Goal: Information Seeking & Learning: Learn about a topic

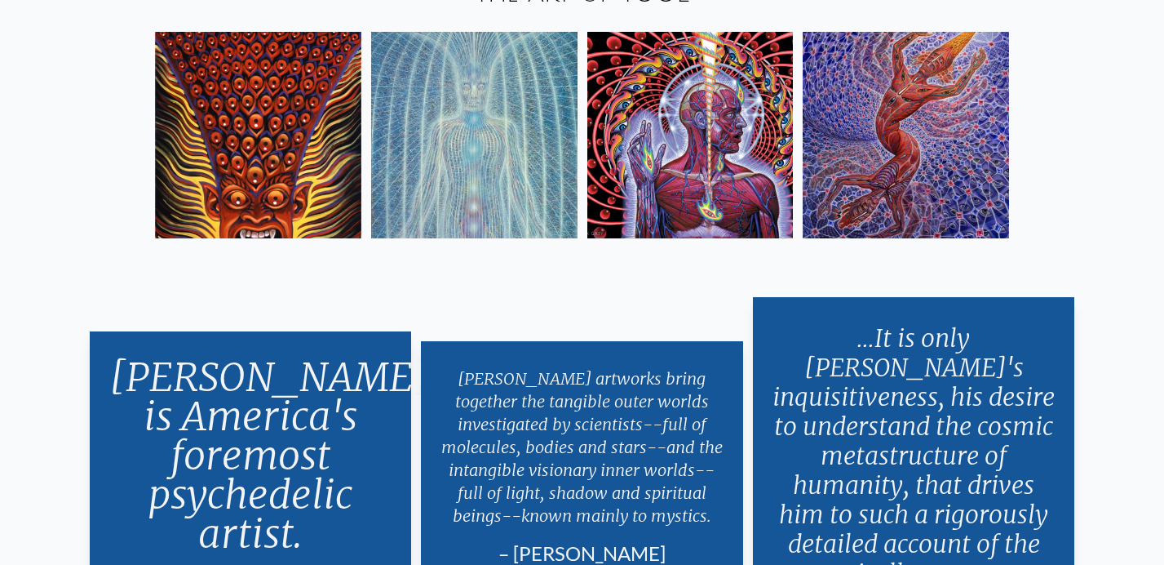
scroll to position [2866, 0]
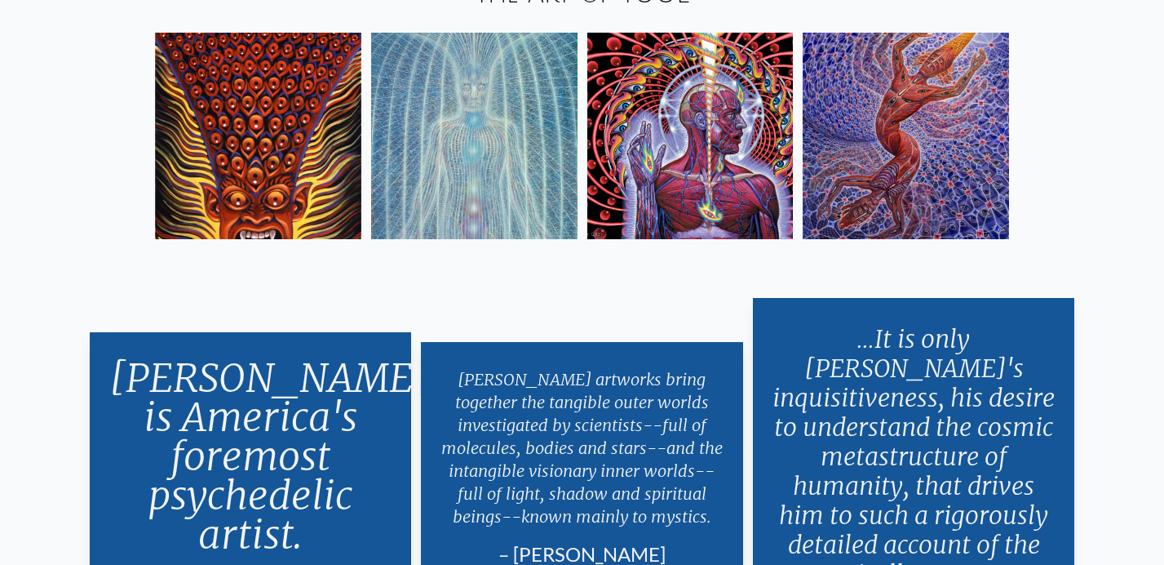
click at [482, 90] on img at bounding box center [474, 136] width 206 height 206
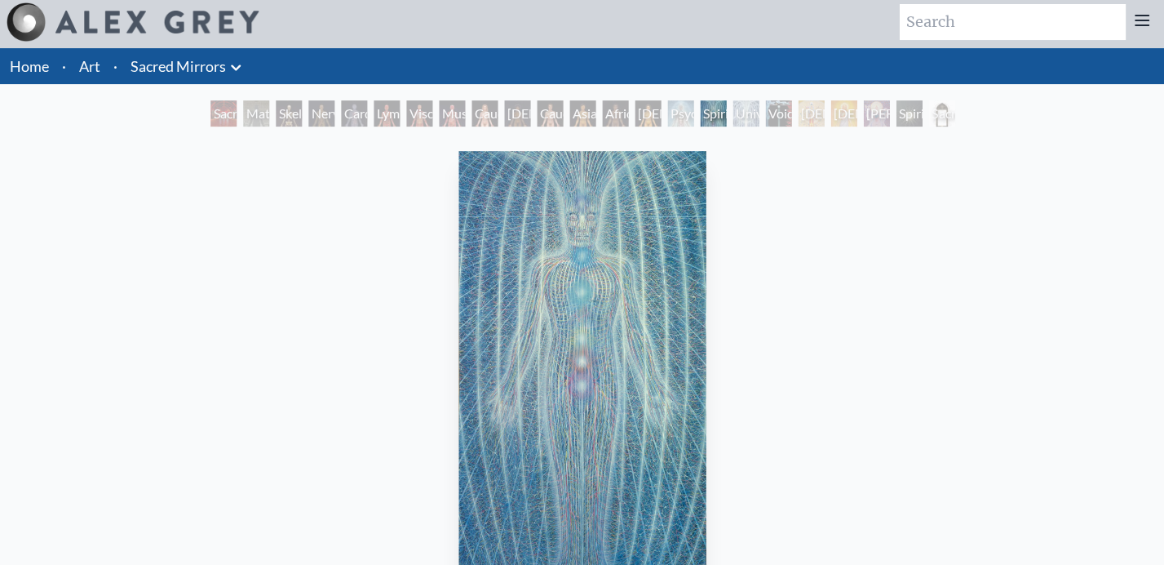
scroll to position [3, 0]
click at [309, 104] on div "Nervous System" at bounding box center [321, 114] width 26 height 26
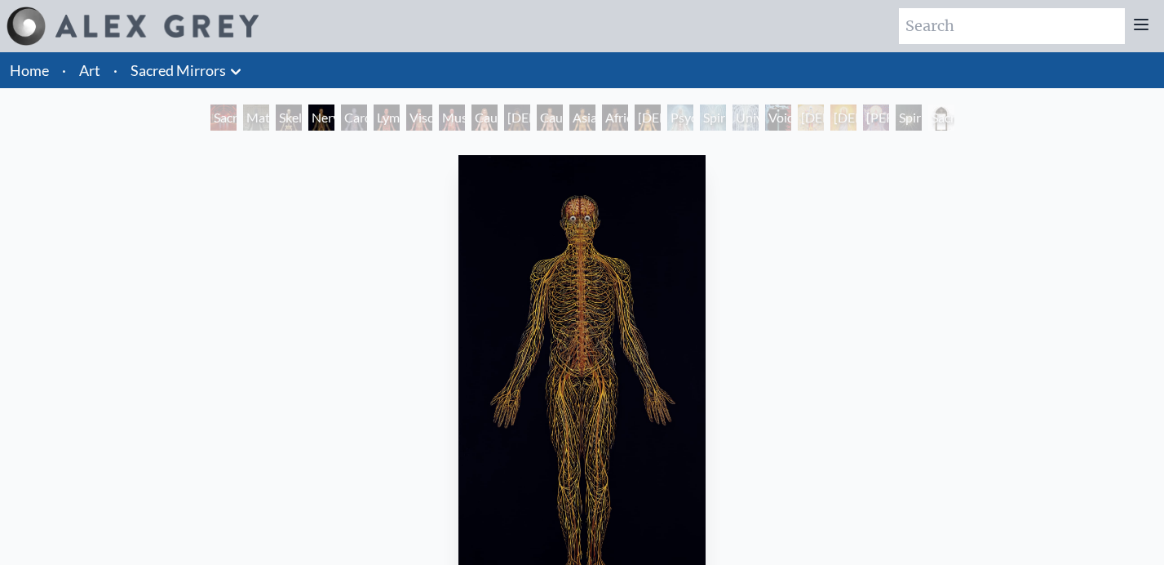
click at [350, 119] on div "Cardiovascular System" at bounding box center [354, 117] width 26 height 26
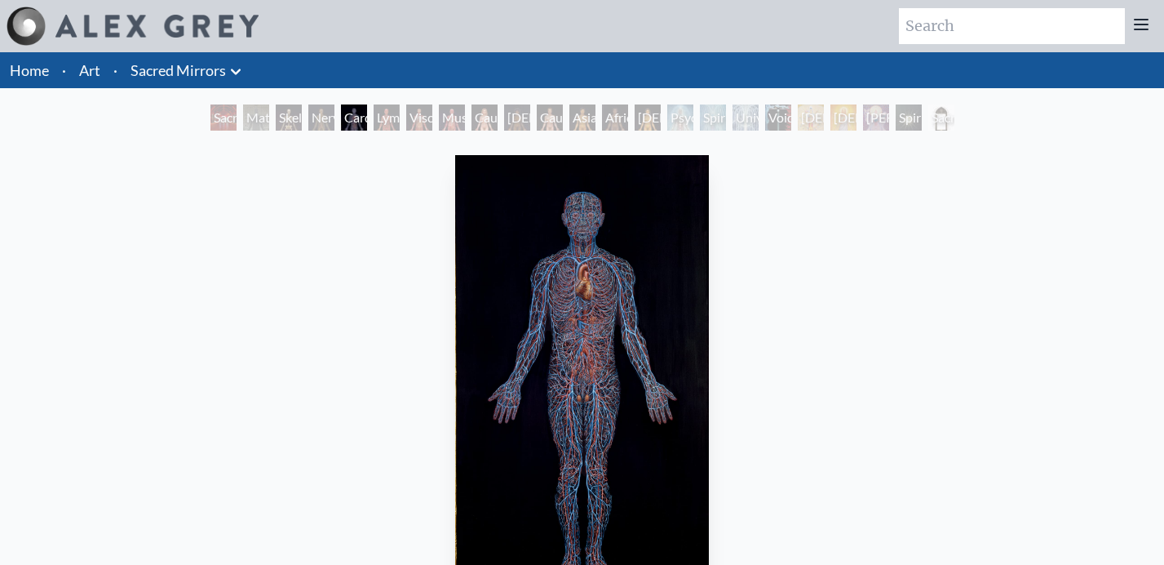
click at [601, 368] on img "5 / 23" at bounding box center [581, 381] width 253 height 452
click at [384, 111] on div "Lymphatic System" at bounding box center [387, 117] width 26 height 26
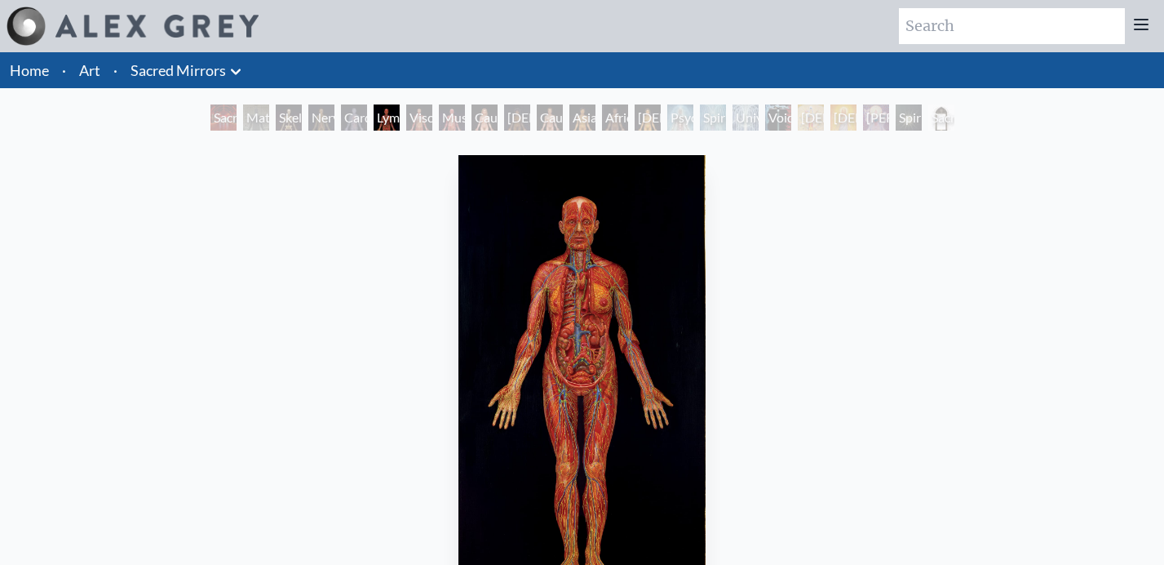
click at [580, 369] on img "6 / 23" at bounding box center [583, 381] width 248 height 452
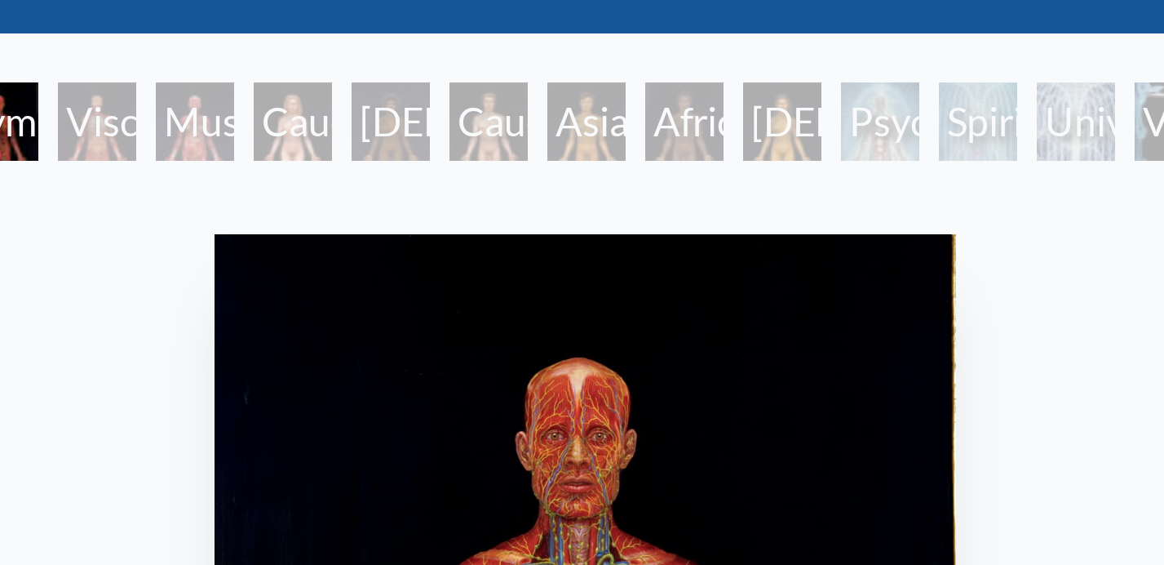
click at [512, 120] on div "African Woman" at bounding box center [517, 117] width 26 height 26
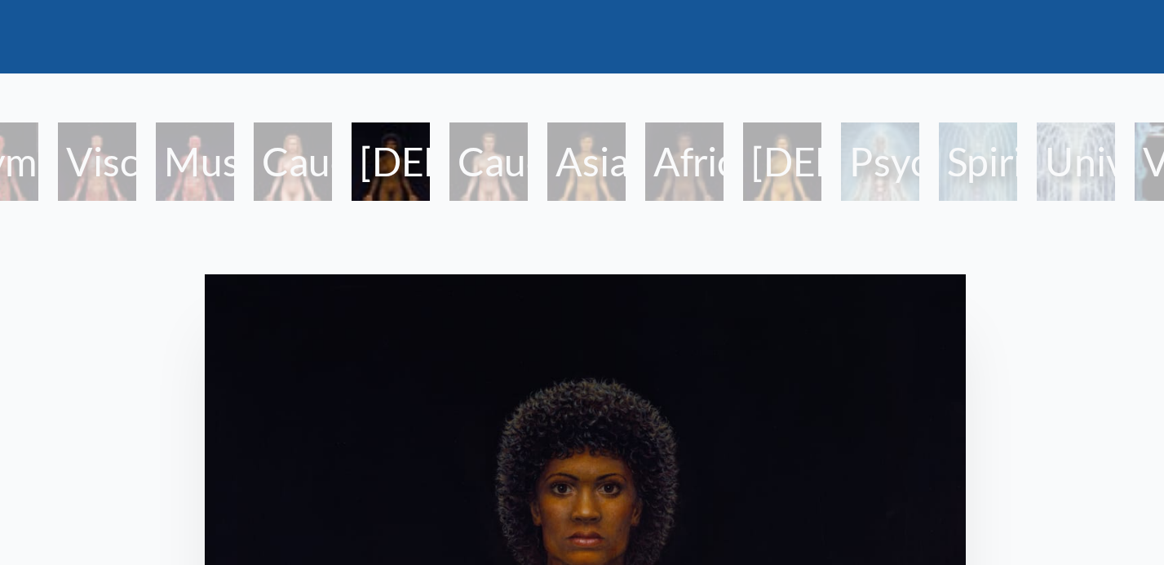
scroll to position [57, 0]
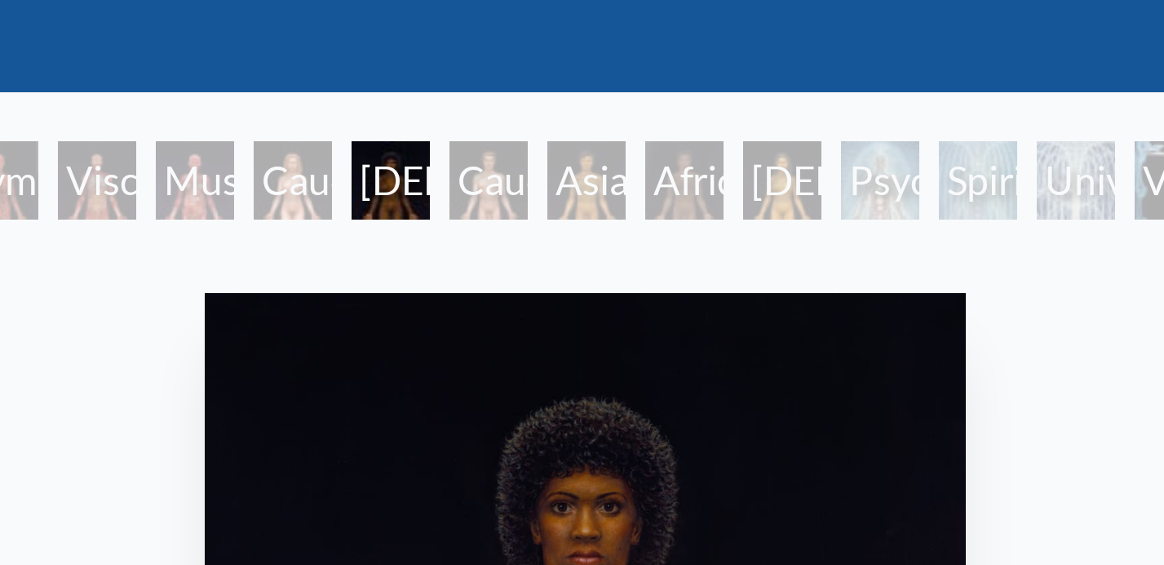
click at [703, 58] on div "Spiritual Energy System" at bounding box center [713, 60] width 26 height 26
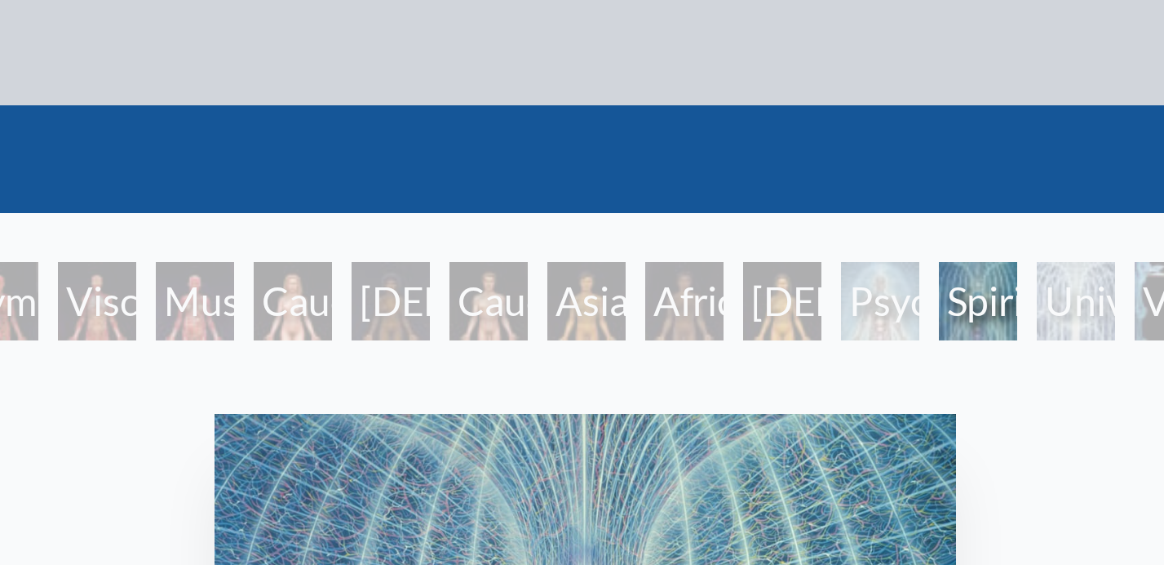
scroll to position [13, 0]
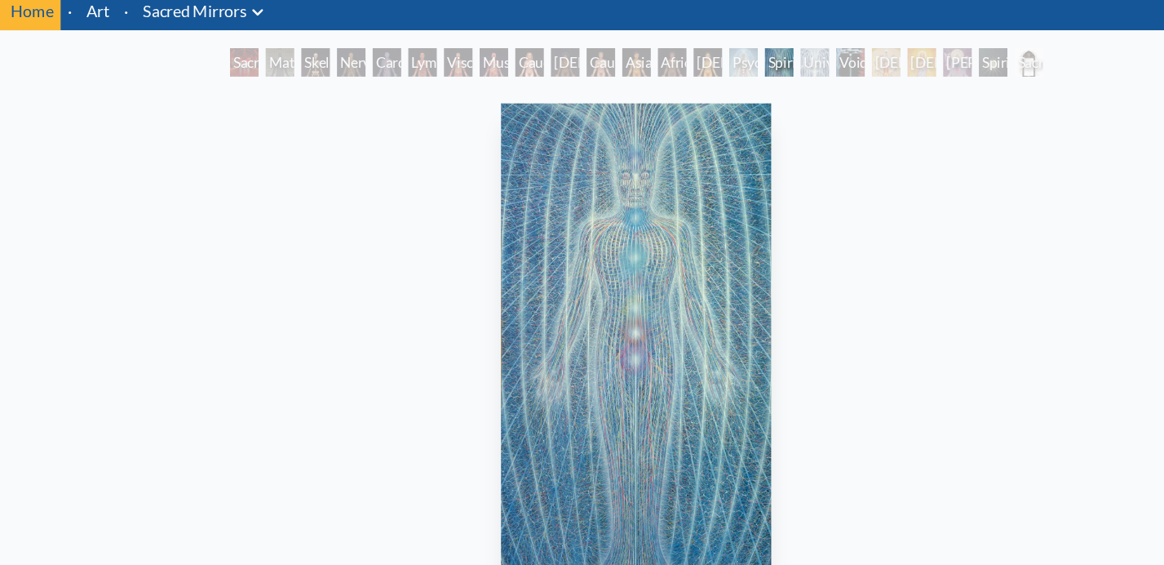
click at [733, 109] on div "Universal Mind Lattice" at bounding box center [746, 104] width 26 height 26
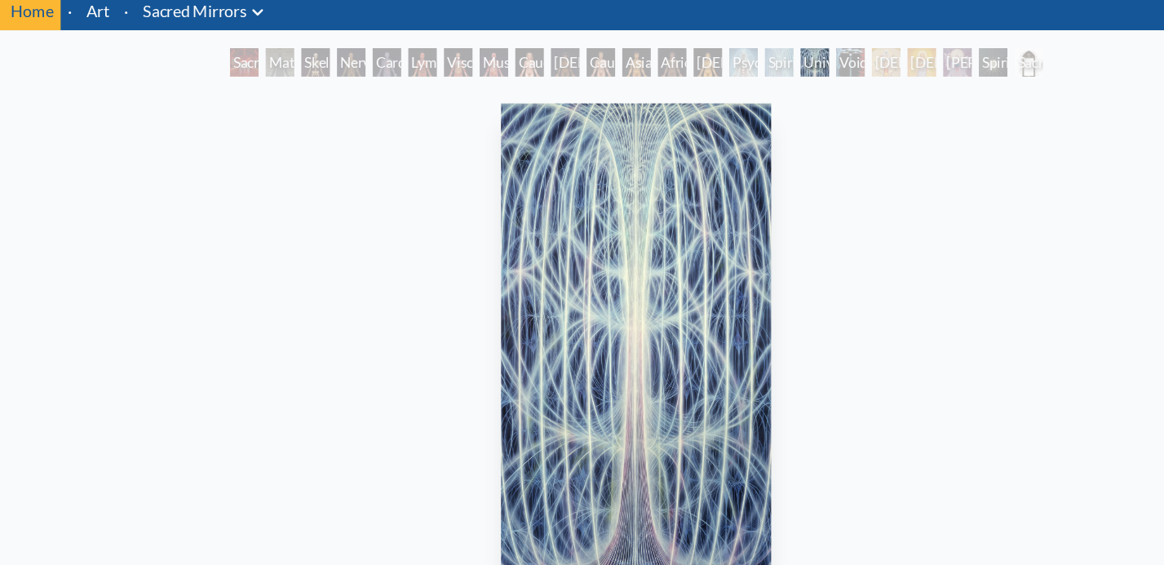
click at [179, 65] on link "Sacred Mirrors" at bounding box center [178, 57] width 95 height 23
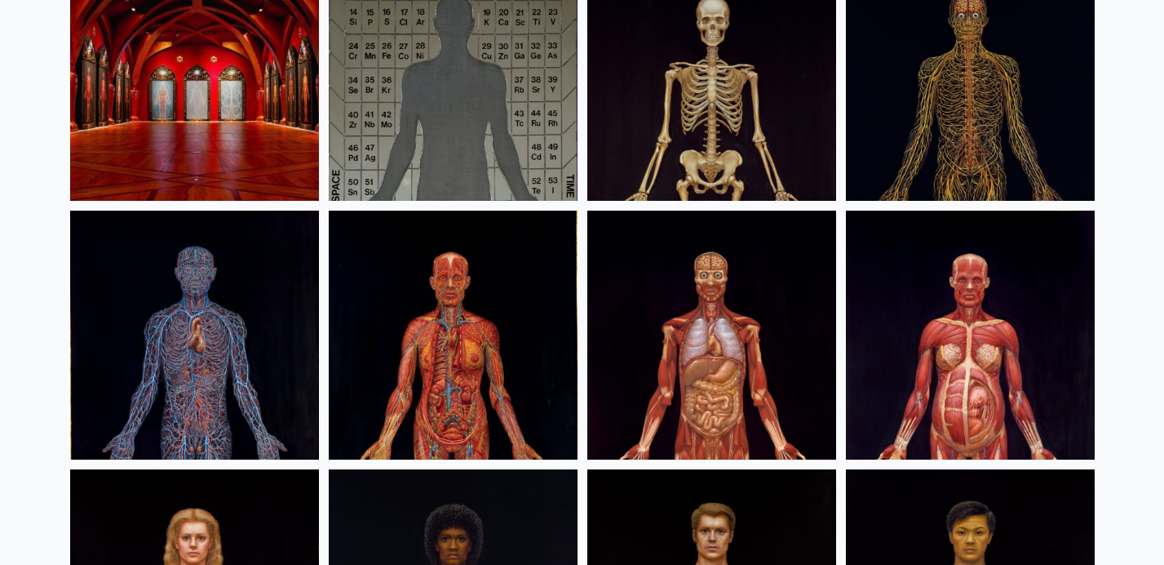
scroll to position [225, 0]
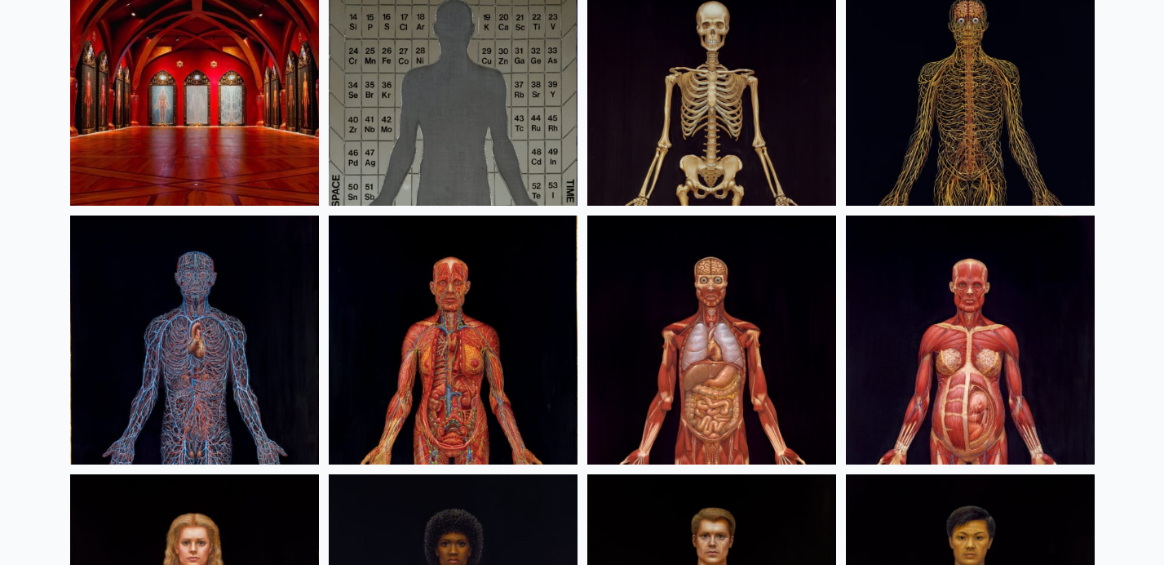
click at [937, 410] on img at bounding box center [970, 339] width 249 height 249
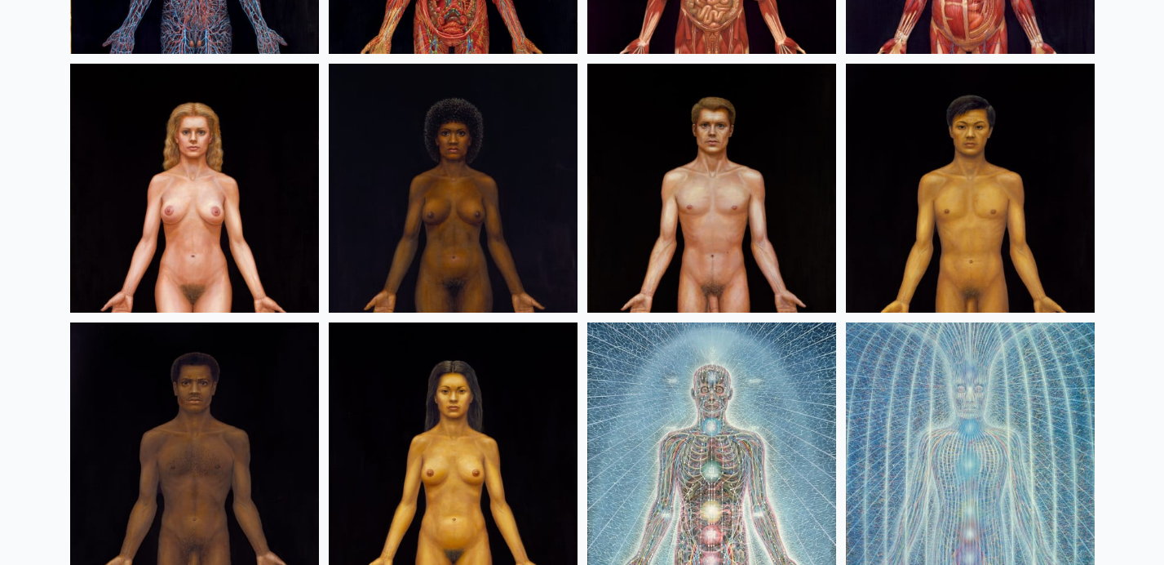
scroll to position [627, 0]
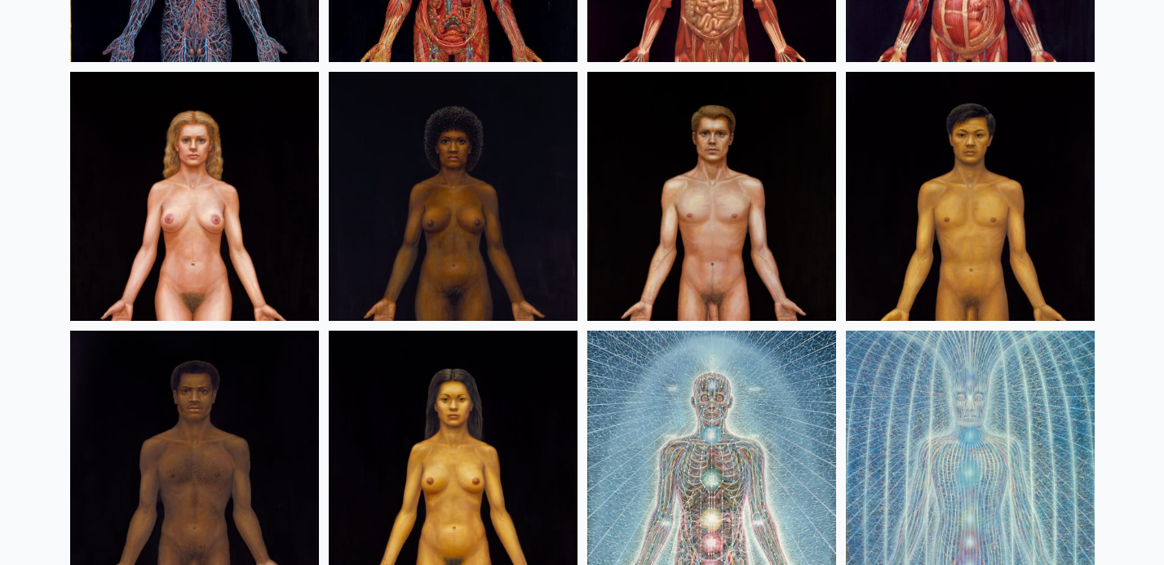
click at [204, 136] on img at bounding box center [194, 196] width 249 height 249
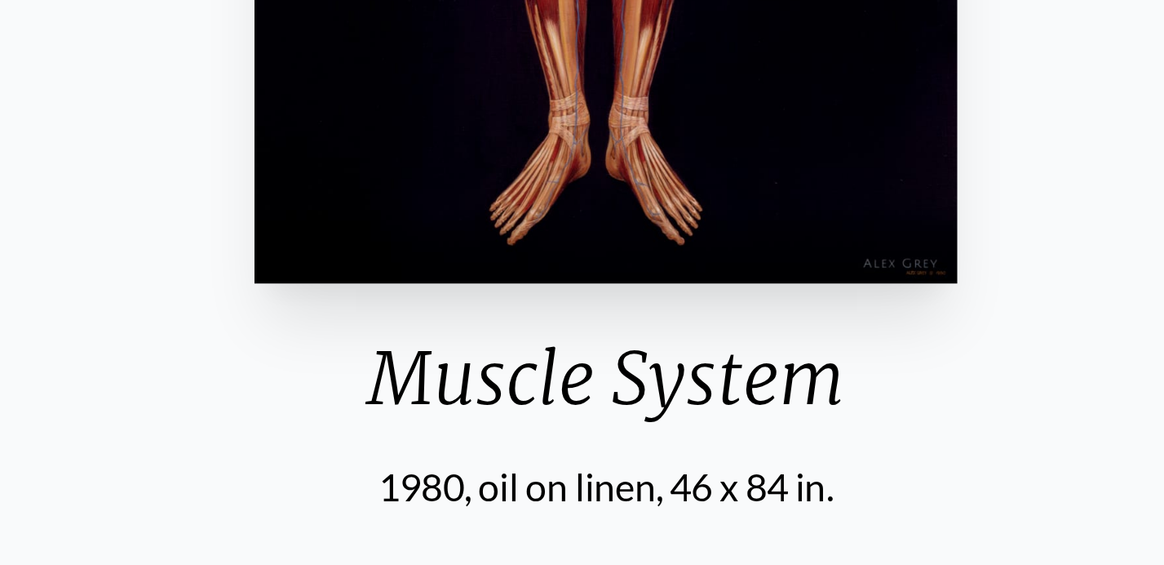
scroll to position [139, 0]
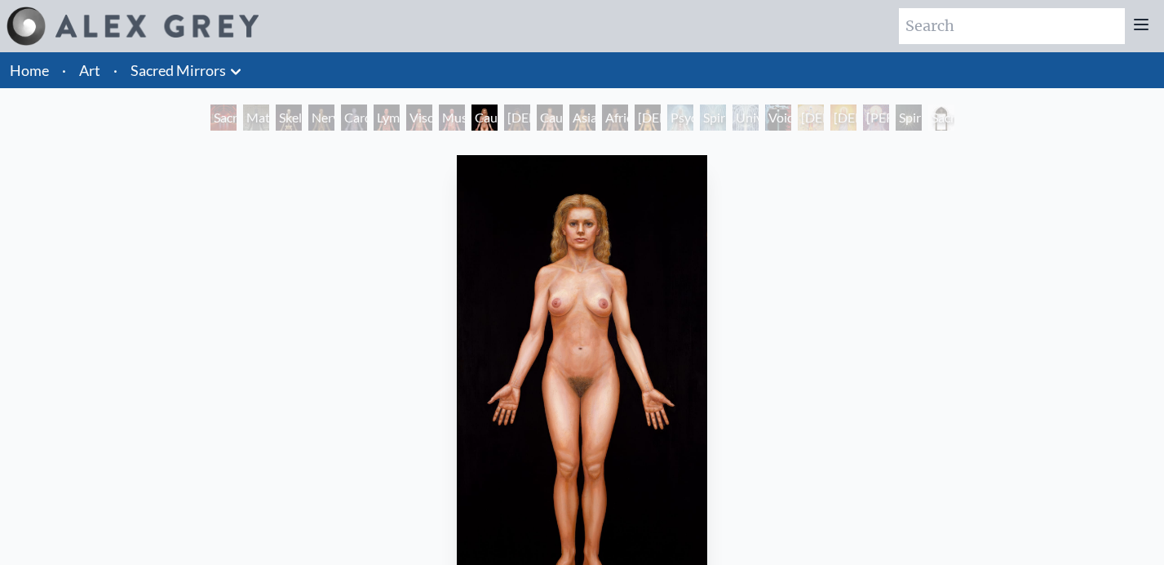
click at [520, 116] on div "African Woman" at bounding box center [517, 117] width 26 height 26
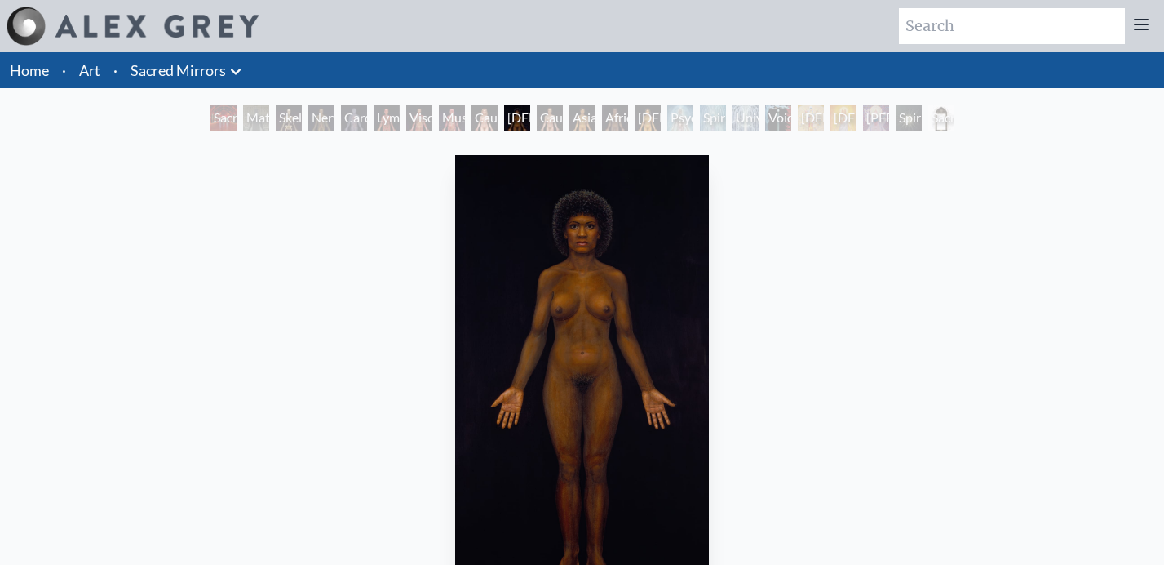
click at [591, 113] on div "Asian Man" at bounding box center [583, 117] width 26 height 26
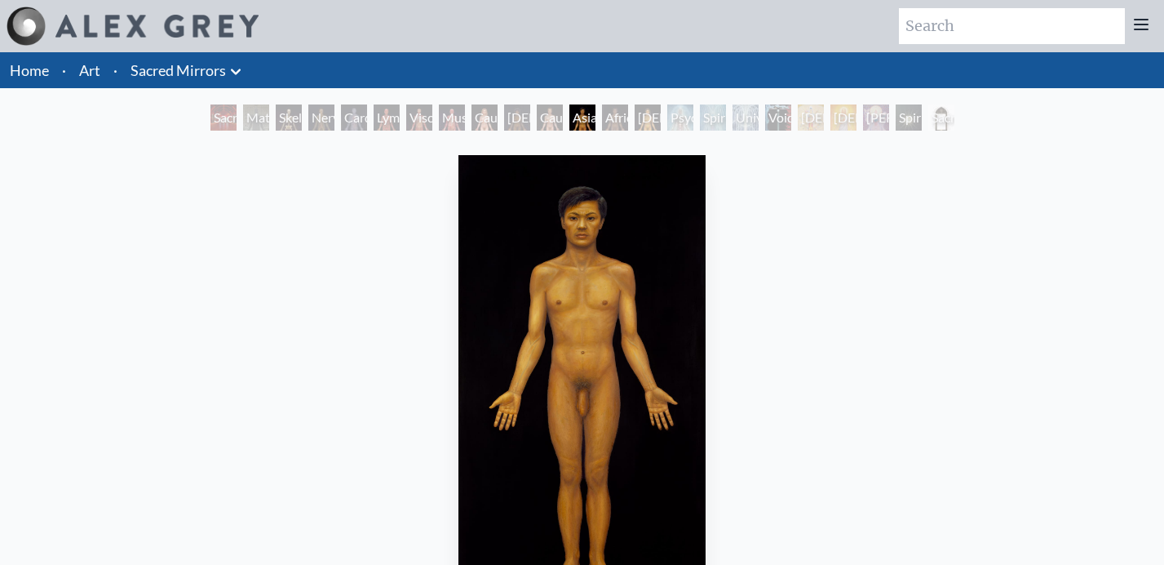
click at [628, 117] on div "African Man" at bounding box center [615, 117] width 26 height 26
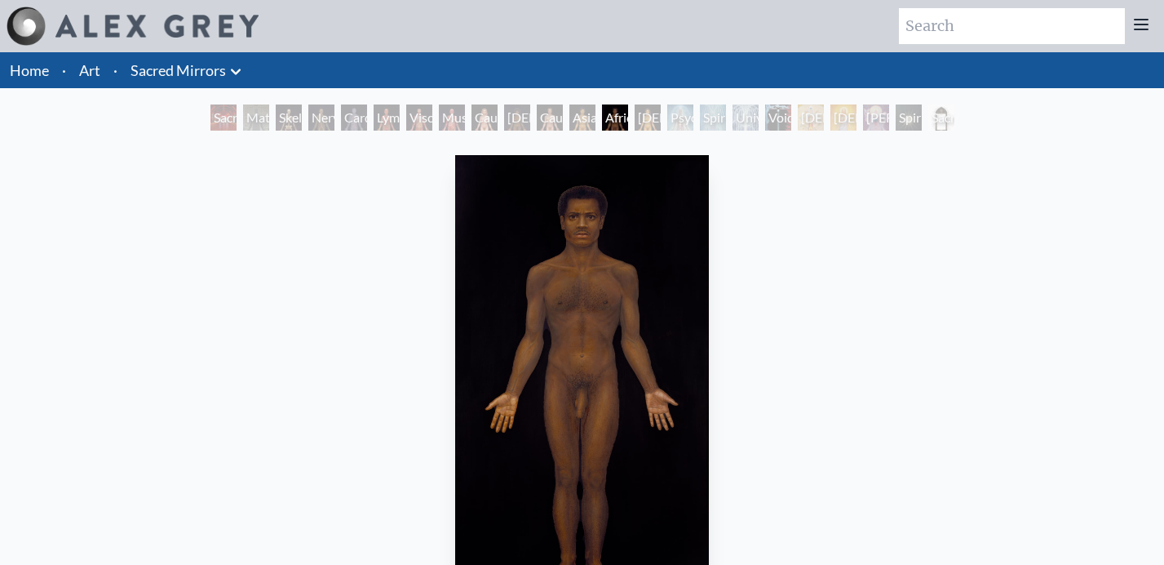
click at [653, 122] on div "Asian Woman" at bounding box center [648, 117] width 26 height 26
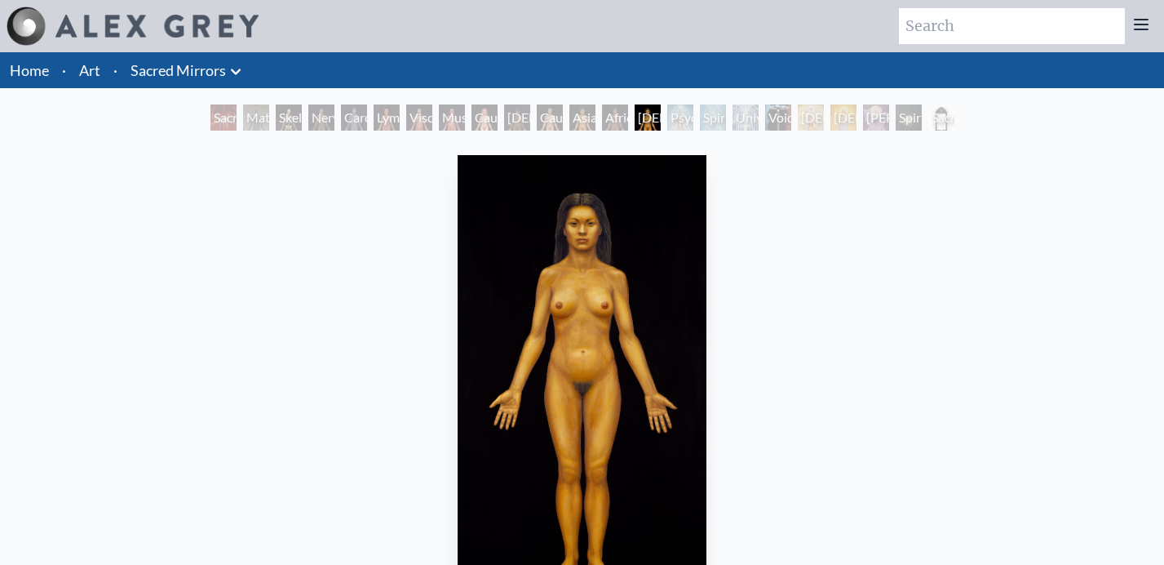
click at [99, 67] on link "Art" at bounding box center [89, 70] width 21 height 23
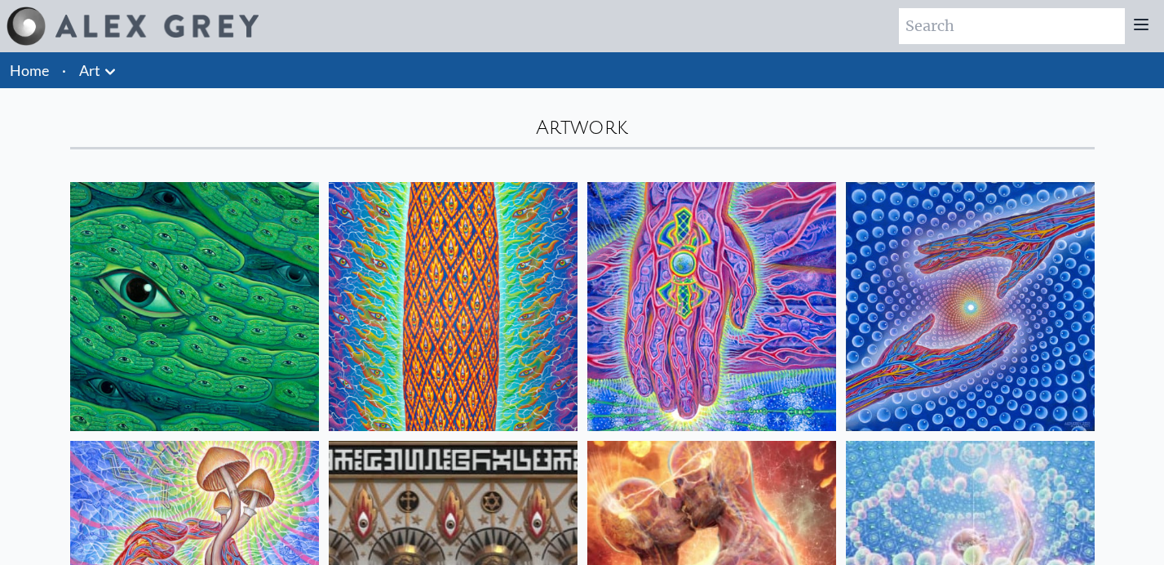
click at [135, 396] on img at bounding box center [194, 306] width 249 height 249
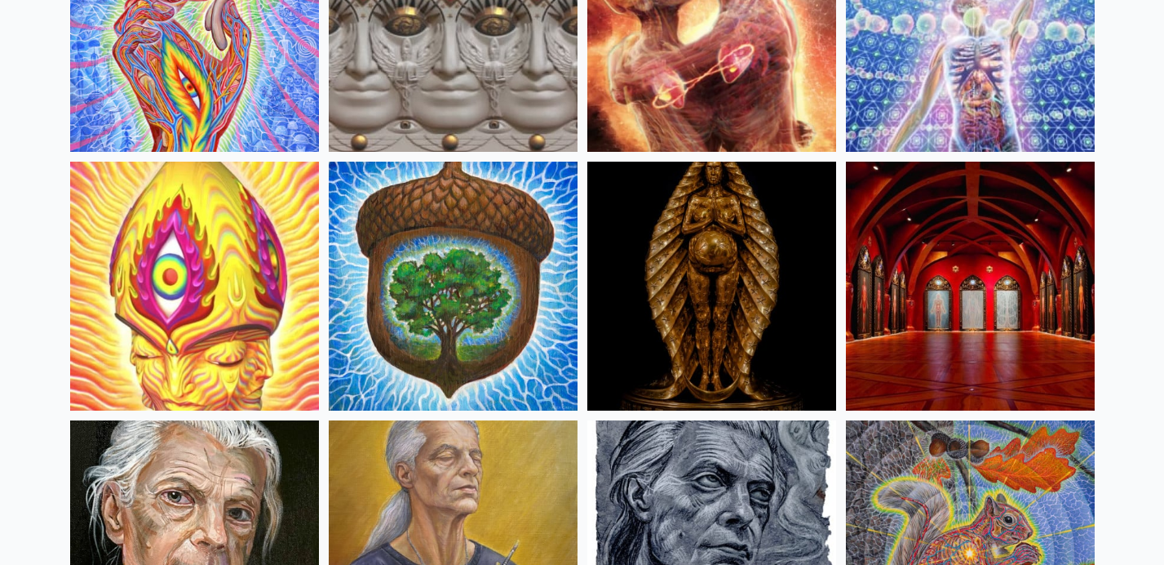
scroll to position [536, 0]
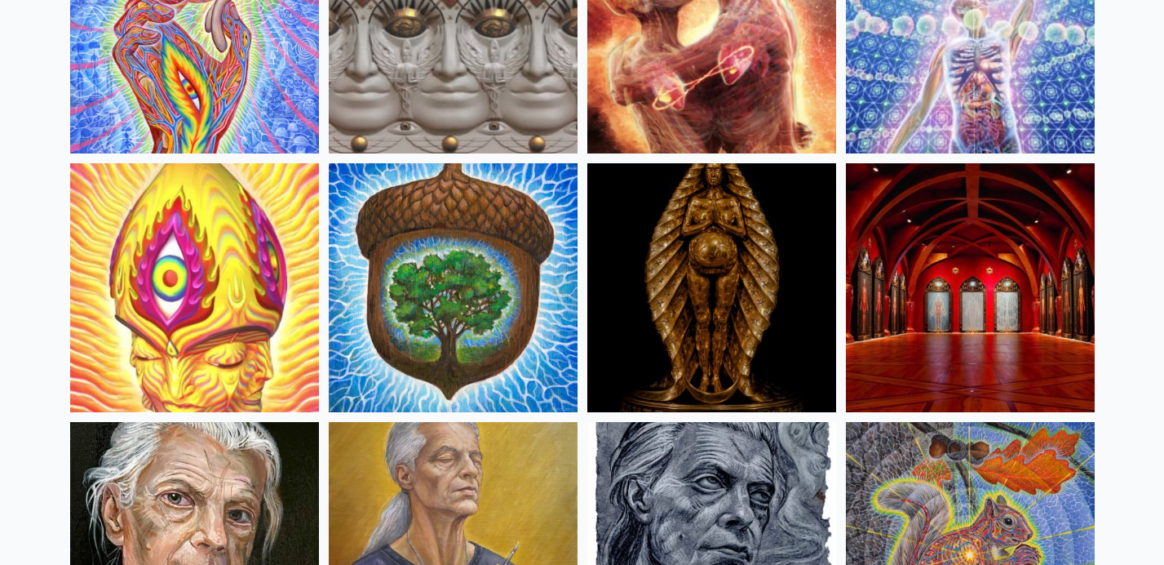
click at [419, 341] on img at bounding box center [453, 287] width 249 height 249
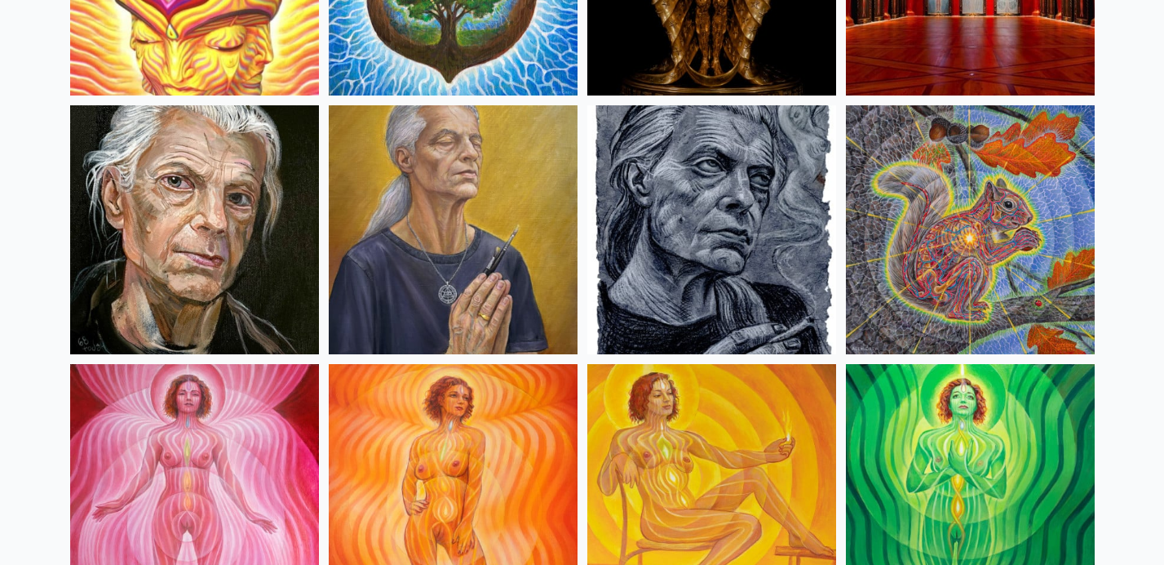
scroll to position [851, 0]
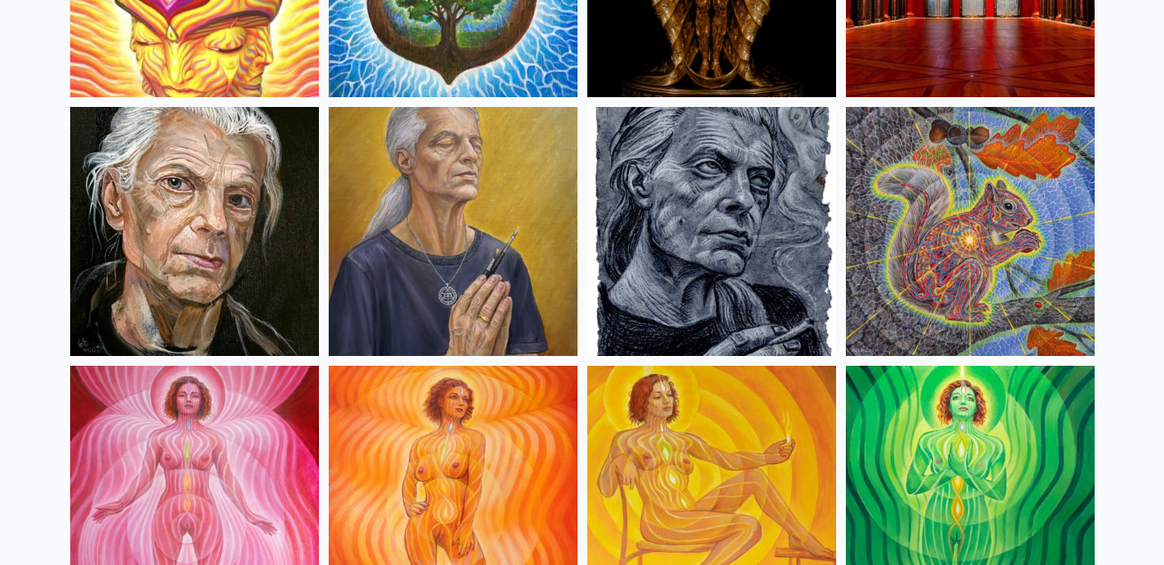
click at [986, 207] on img at bounding box center [970, 231] width 249 height 249
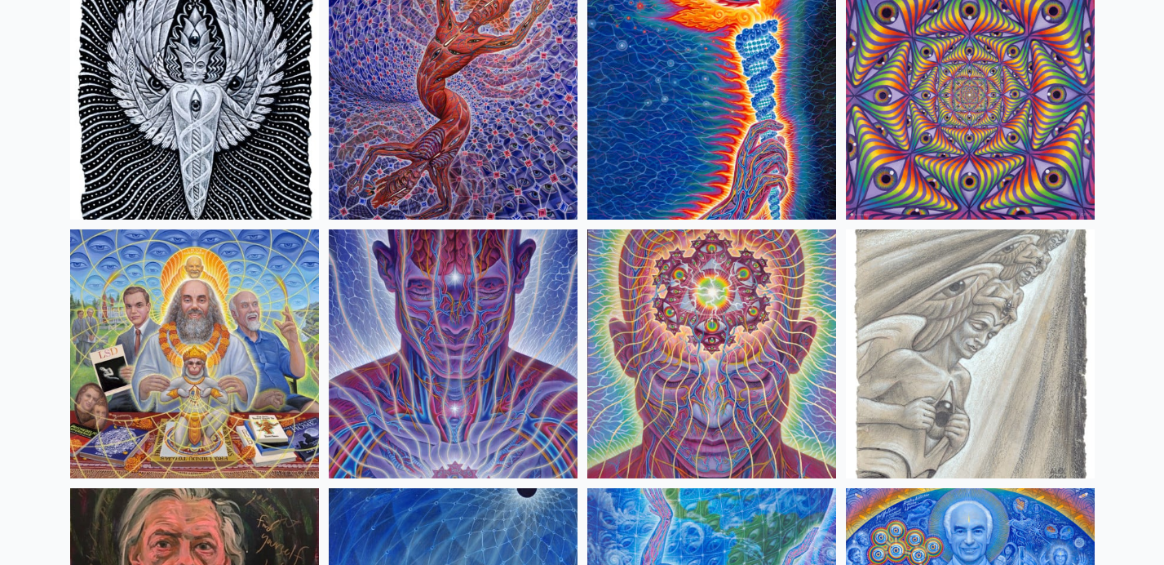
scroll to position [1839, 0]
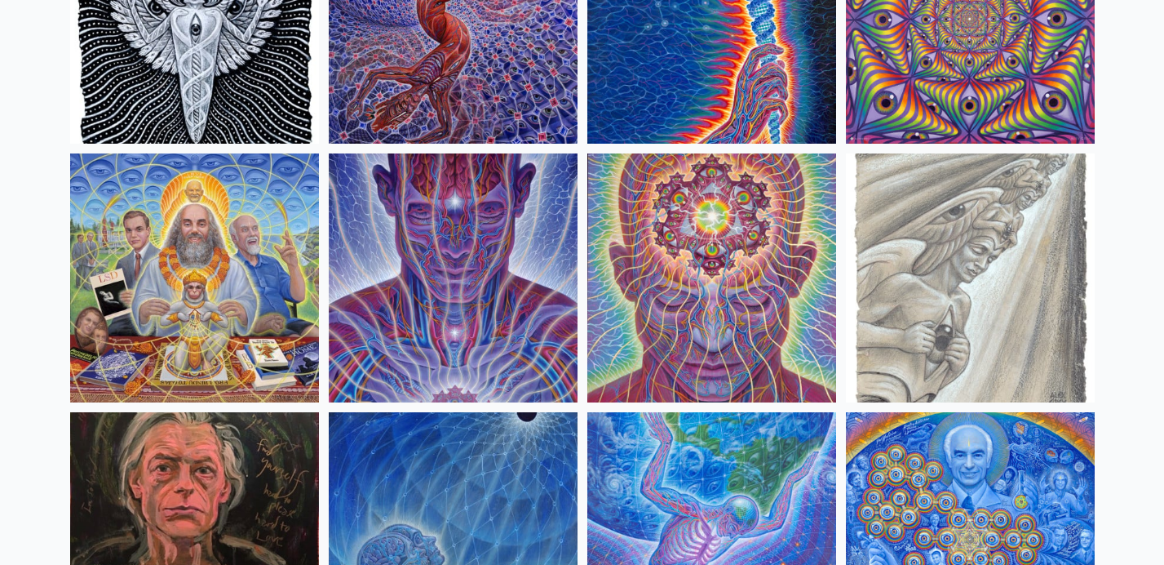
click at [734, 256] on img at bounding box center [711, 277] width 249 height 249
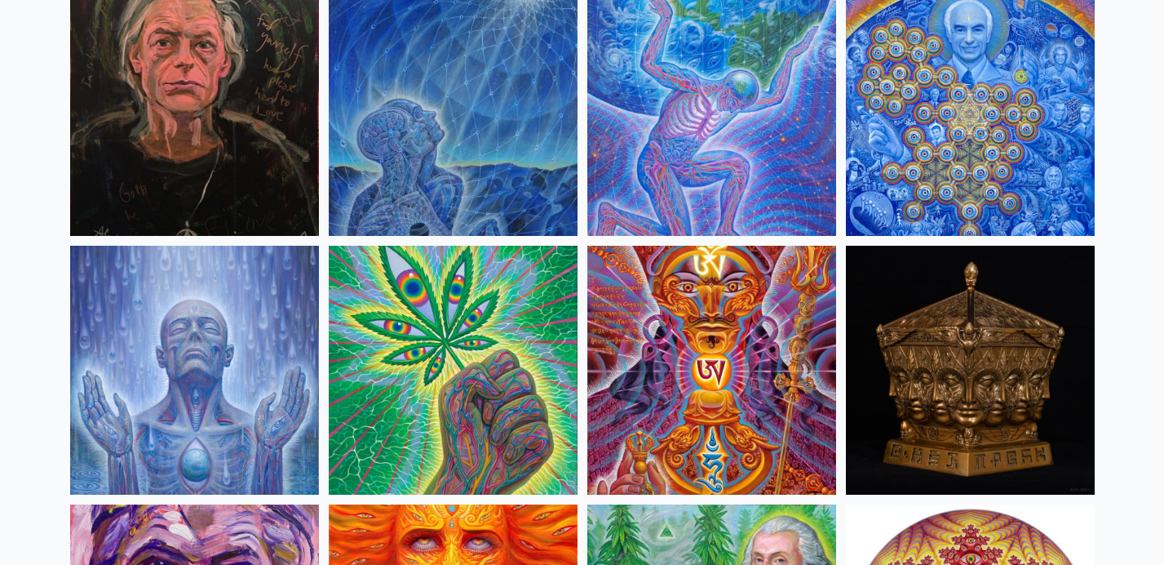
scroll to position [2269, 0]
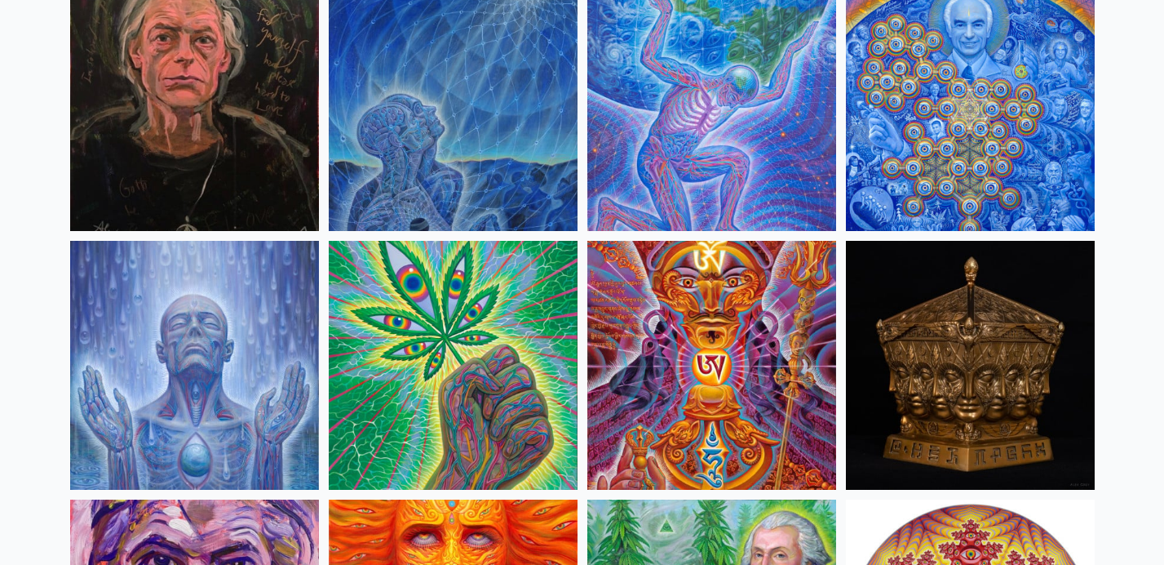
click at [460, 69] on img at bounding box center [453, 106] width 249 height 249
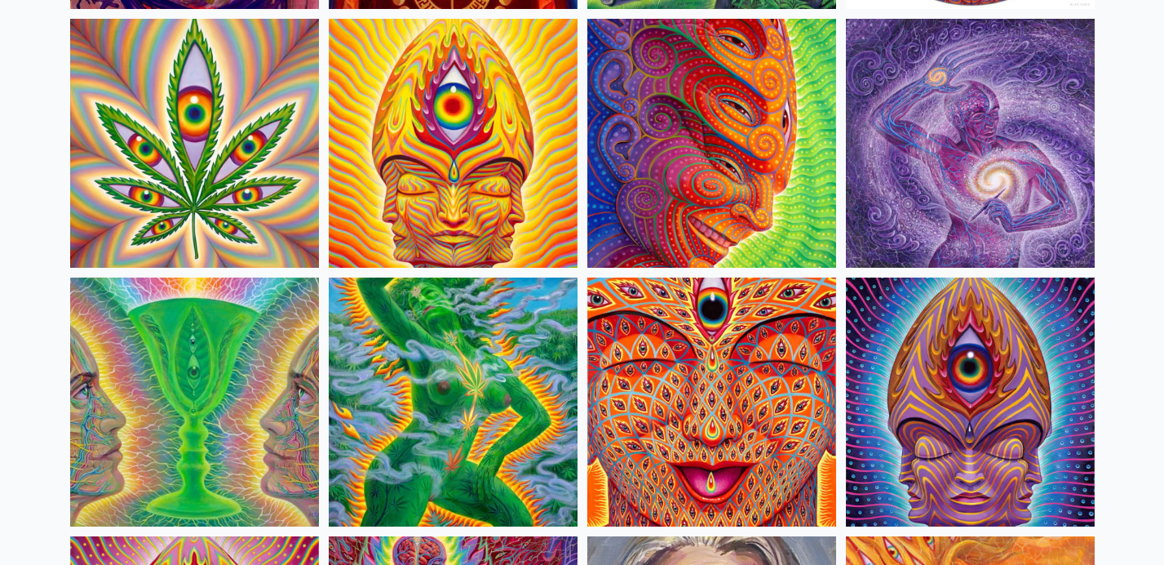
scroll to position [3009, 0]
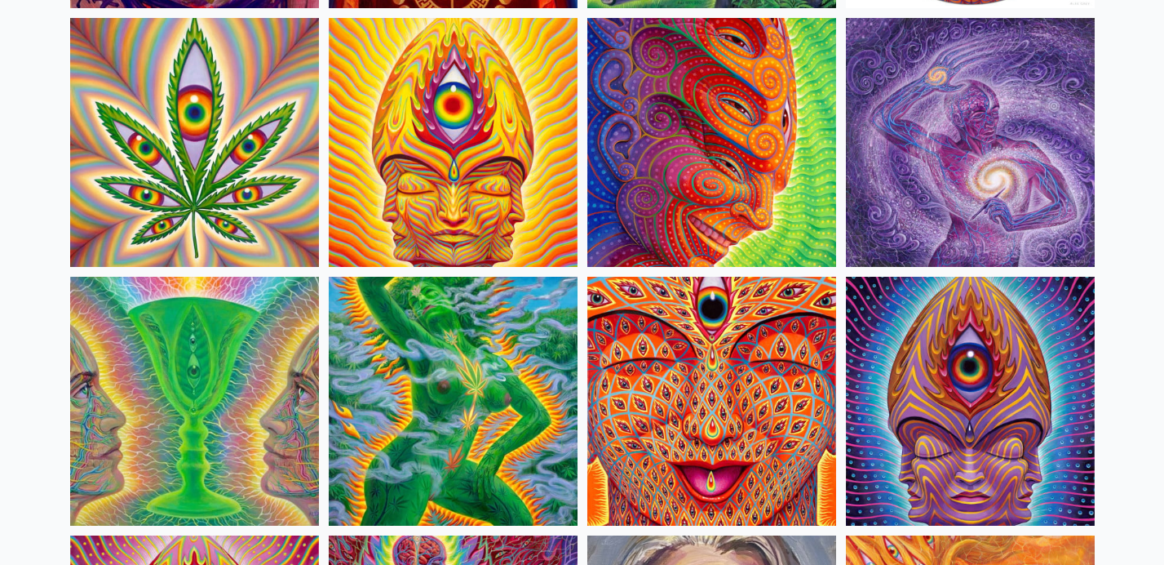
click at [757, 395] on img at bounding box center [711, 401] width 249 height 249
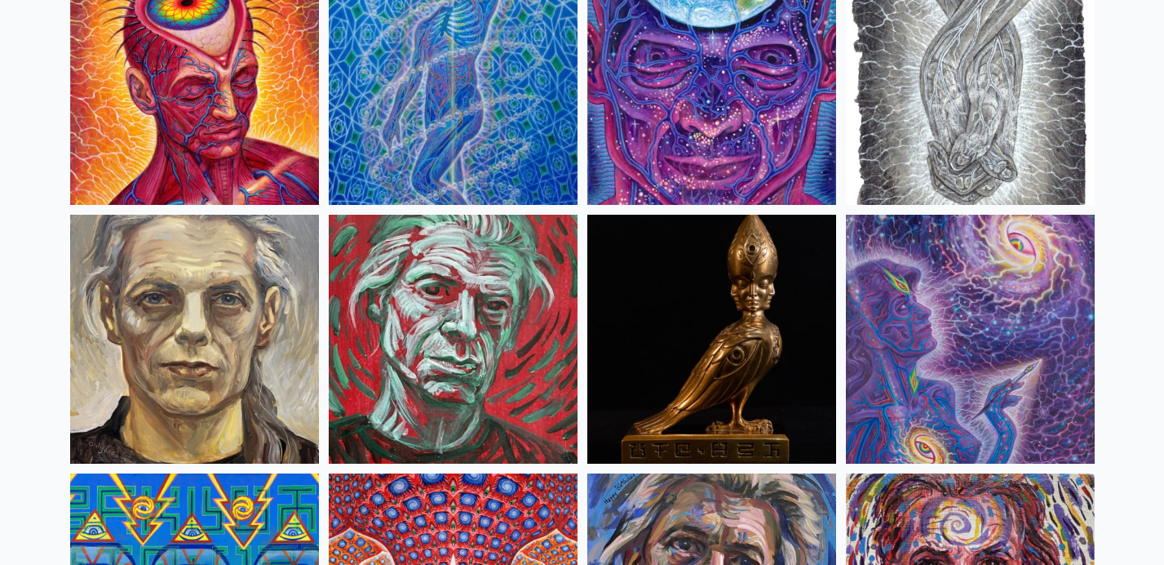
scroll to position [4022, 0]
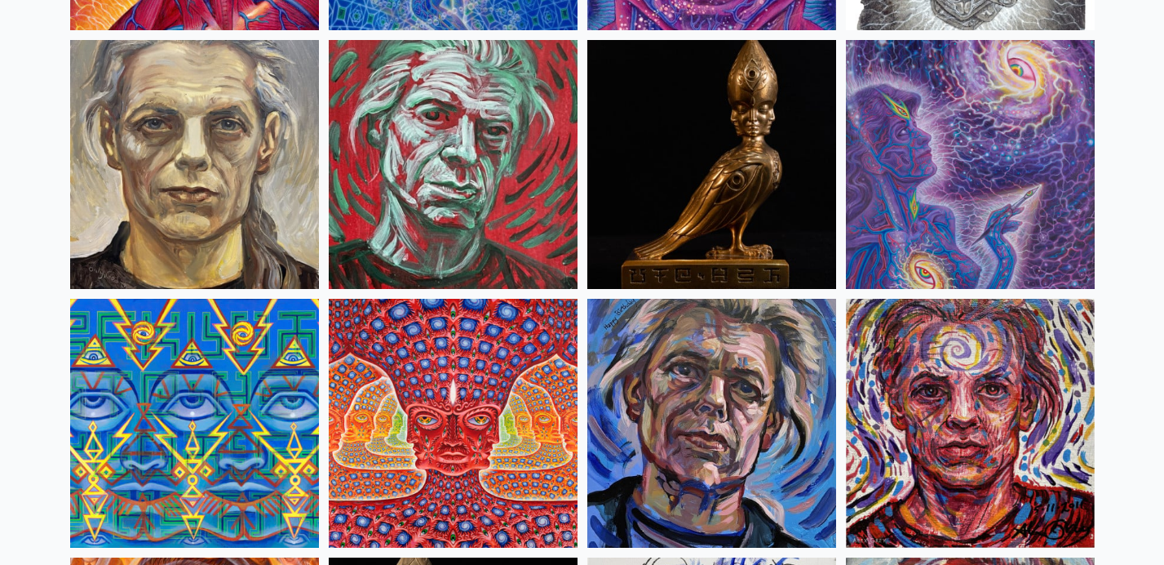
click at [480, 350] on img at bounding box center [453, 423] width 249 height 249
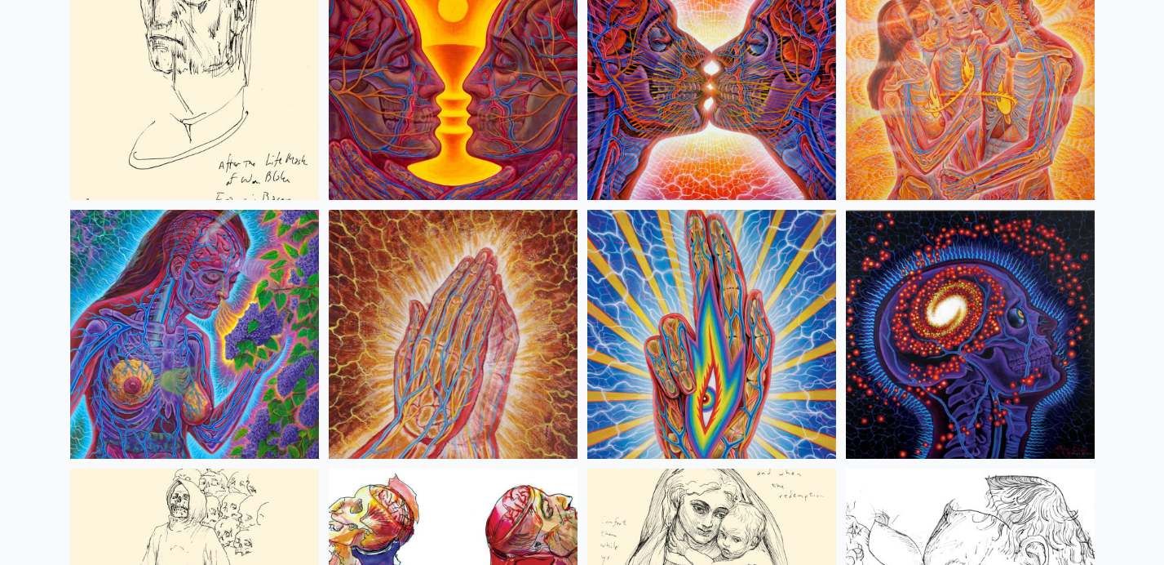
scroll to position [5917, 0]
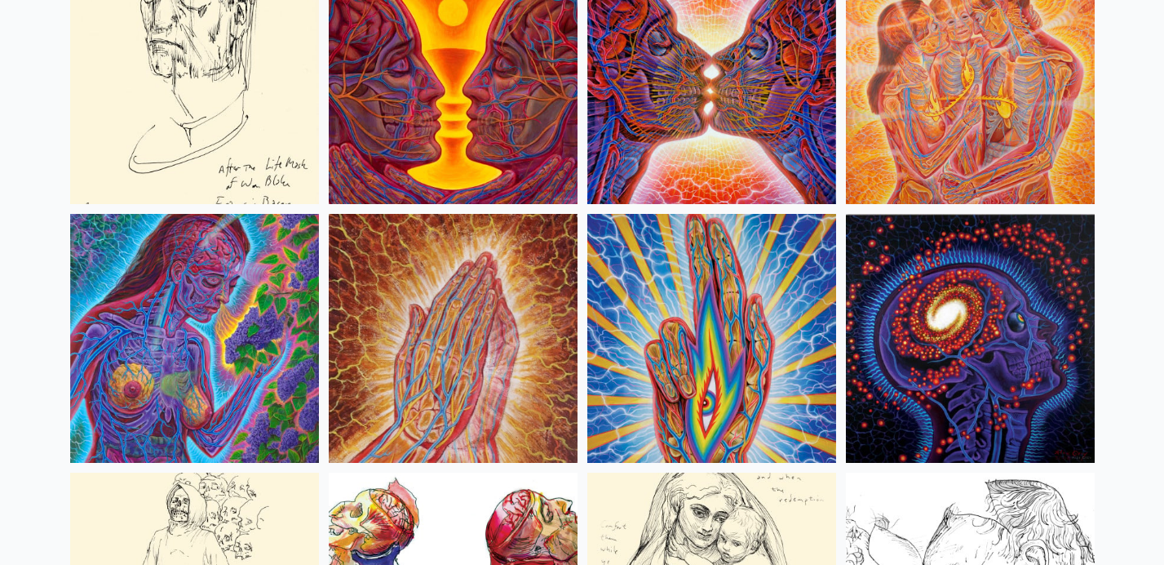
click at [978, 73] on img at bounding box center [970, 79] width 249 height 249
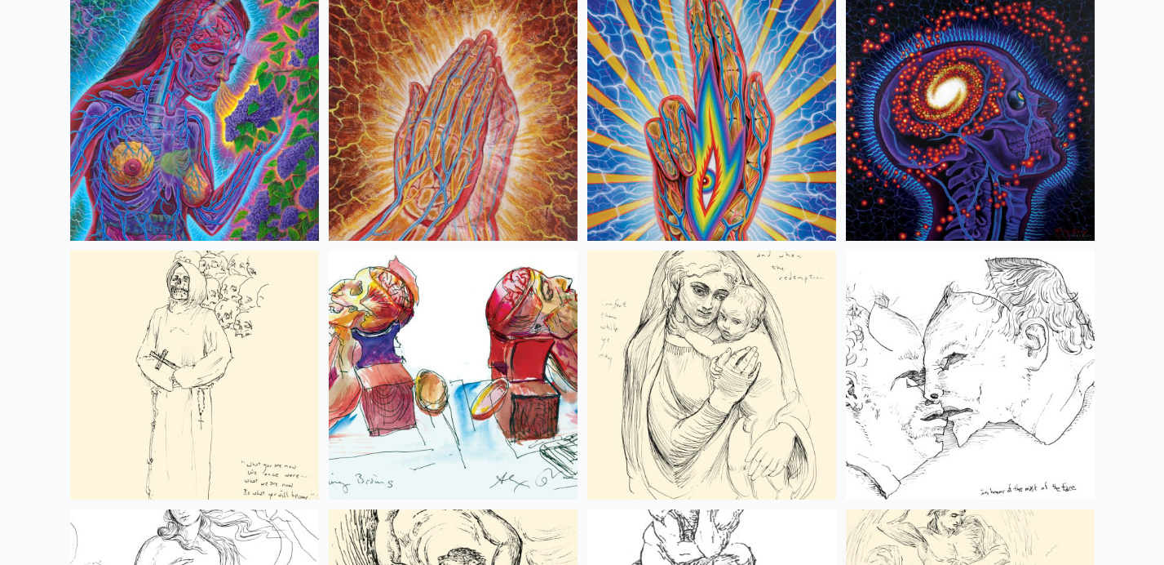
scroll to position [6061, 0]
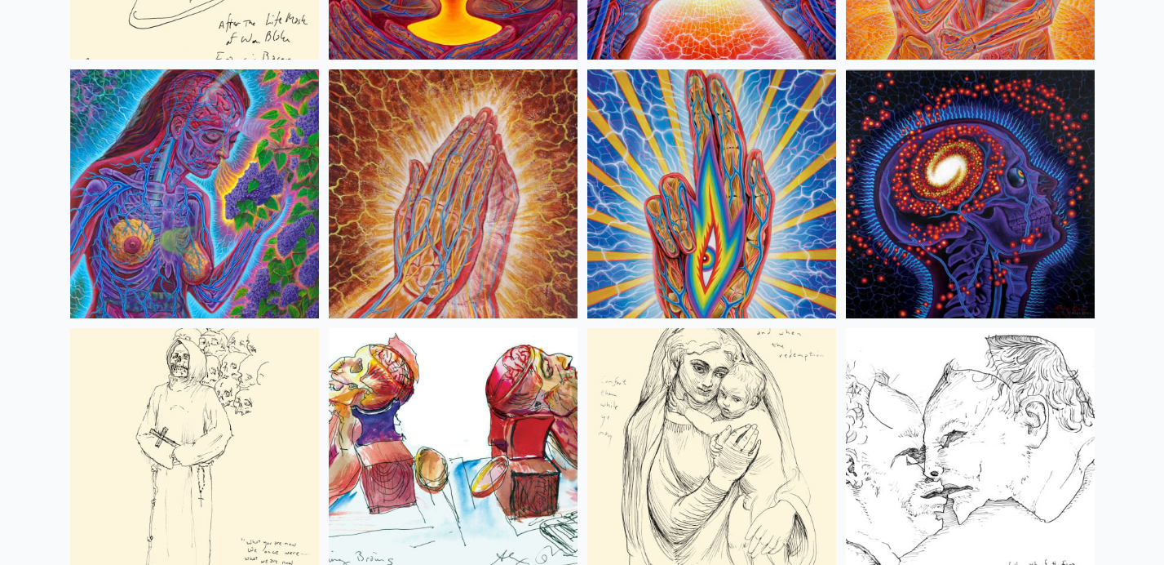
click at [119, 200] on img at bounding box center [194, 193] width 249 height 249
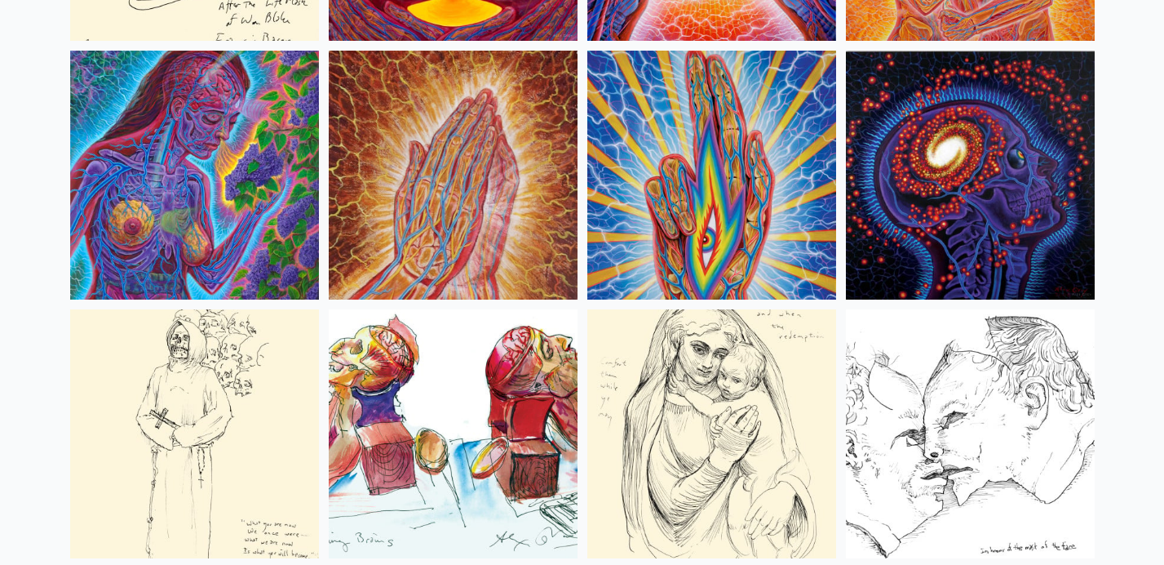
scroll to position [6134, 0]
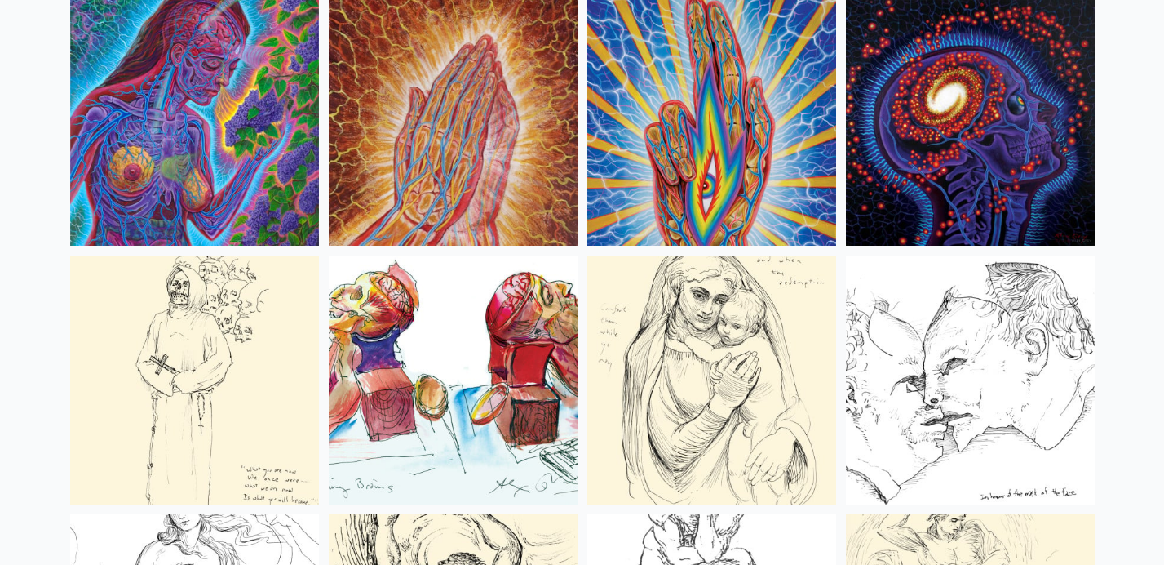
click at [977, 98] on img at bounding box center [970, 121] width 249 height 249
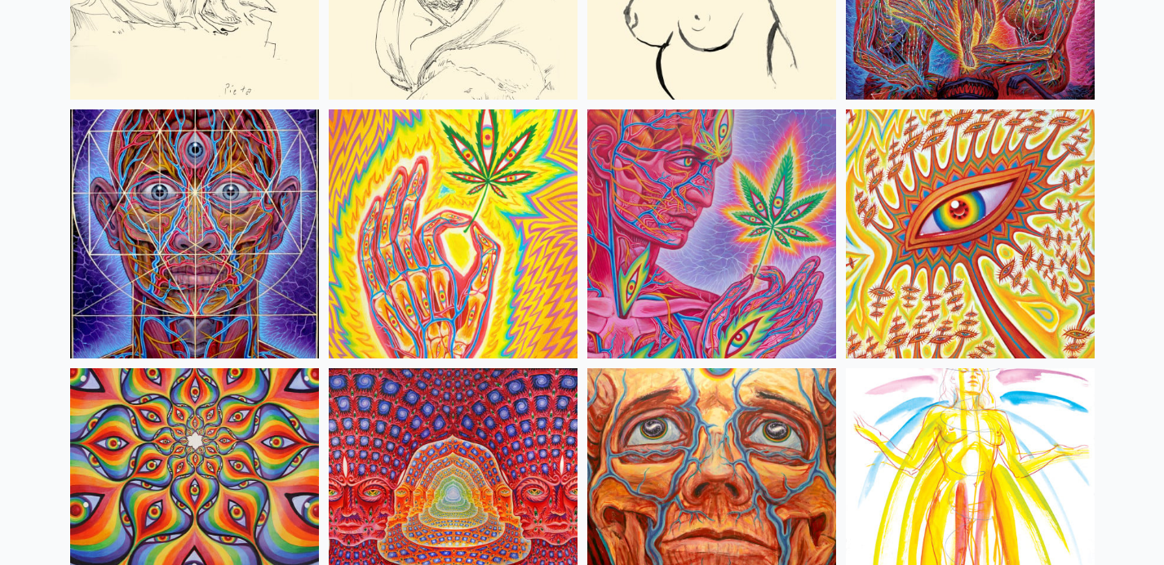
scroll to position [7057, 0]
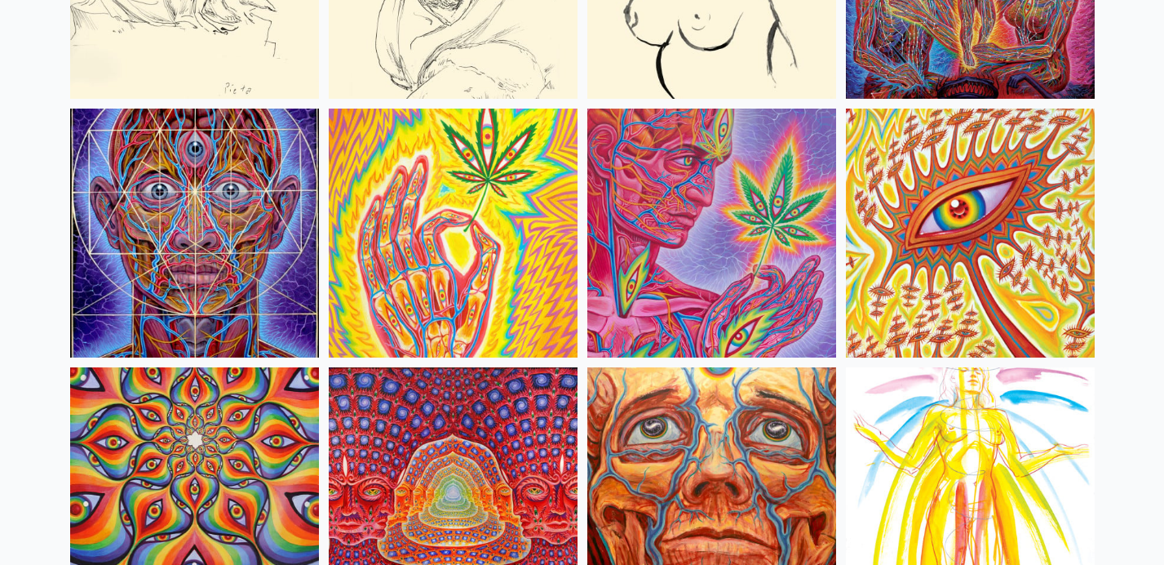
click at [162, 207] on img at bounding box center [194, 233] width 249 height 249
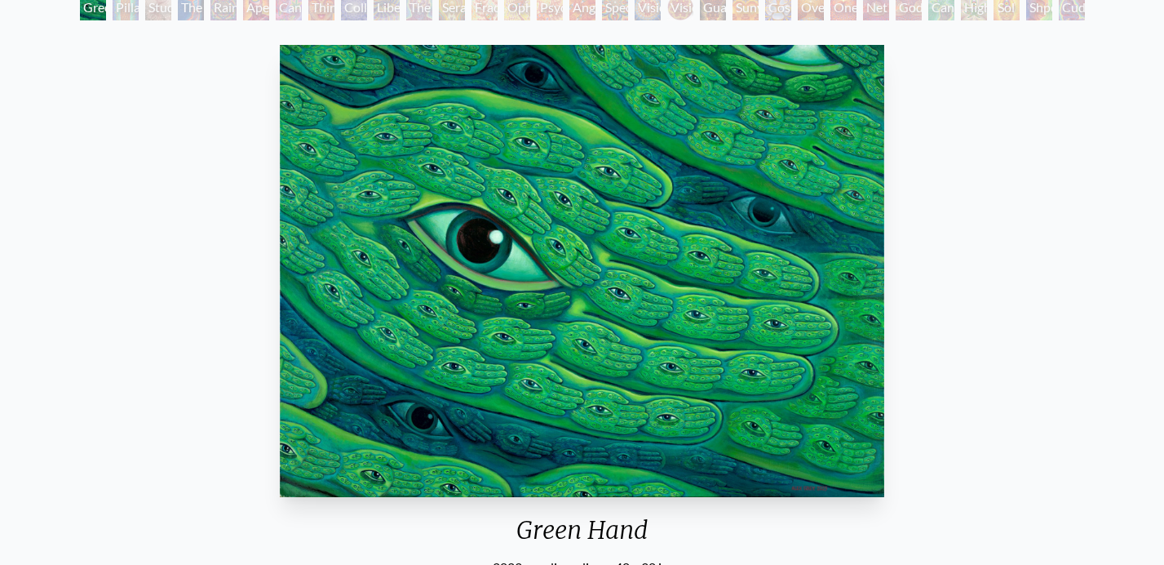
scroll to position [108, 0]
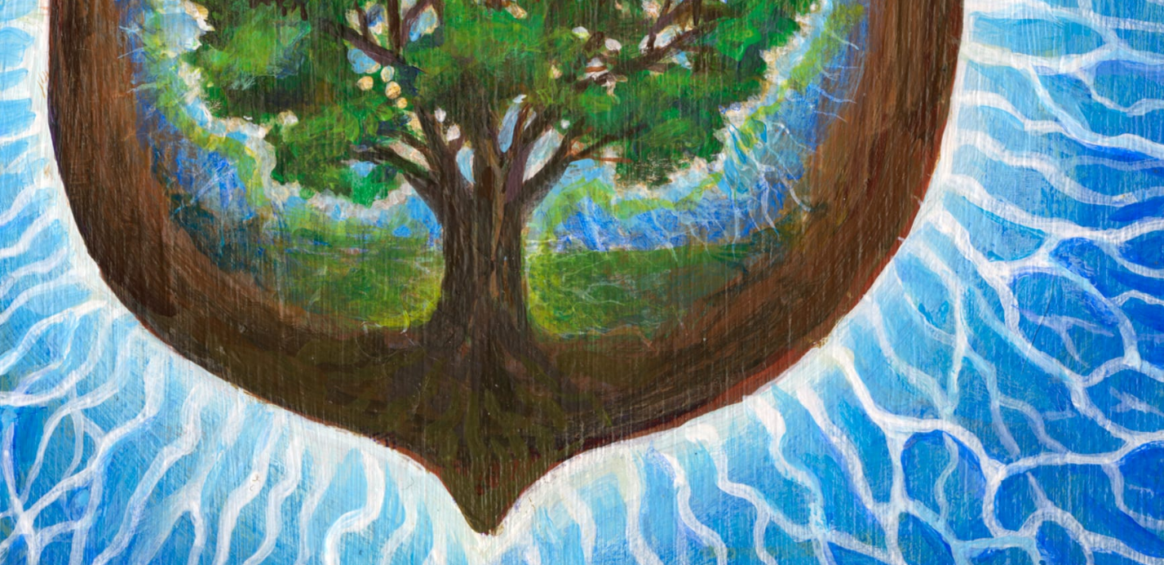
scroll to position [31, 0]
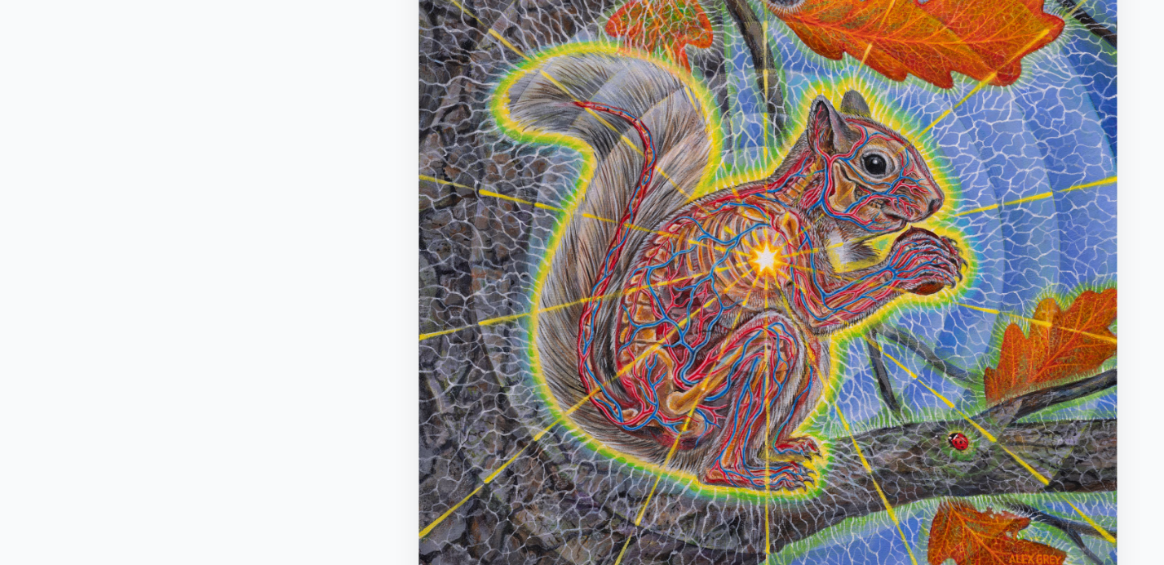
scroll to position [29, 0]
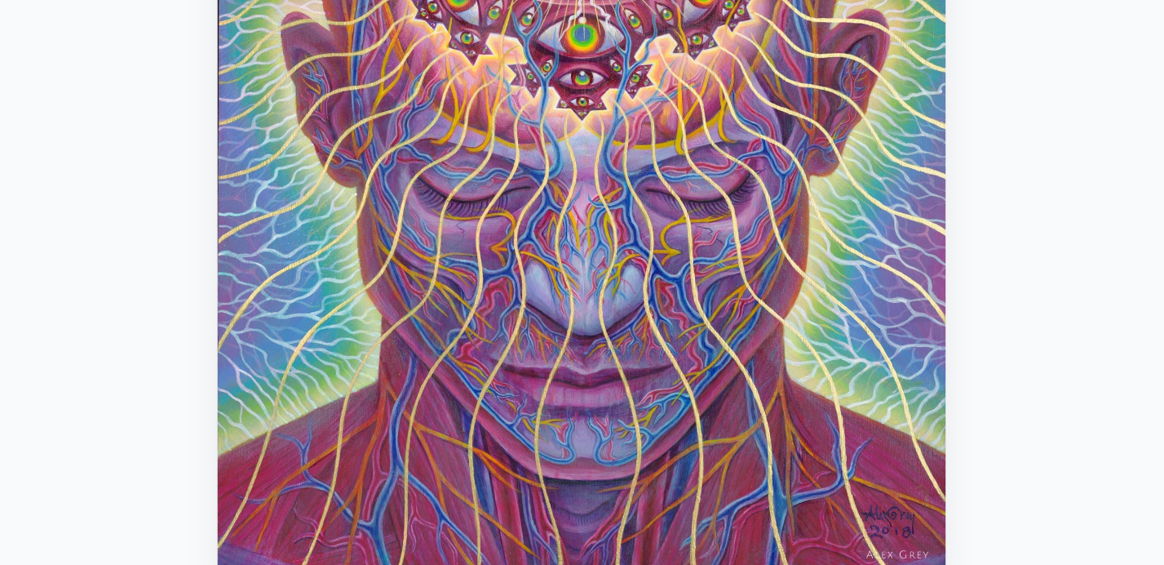
scroll to position [38, 0]
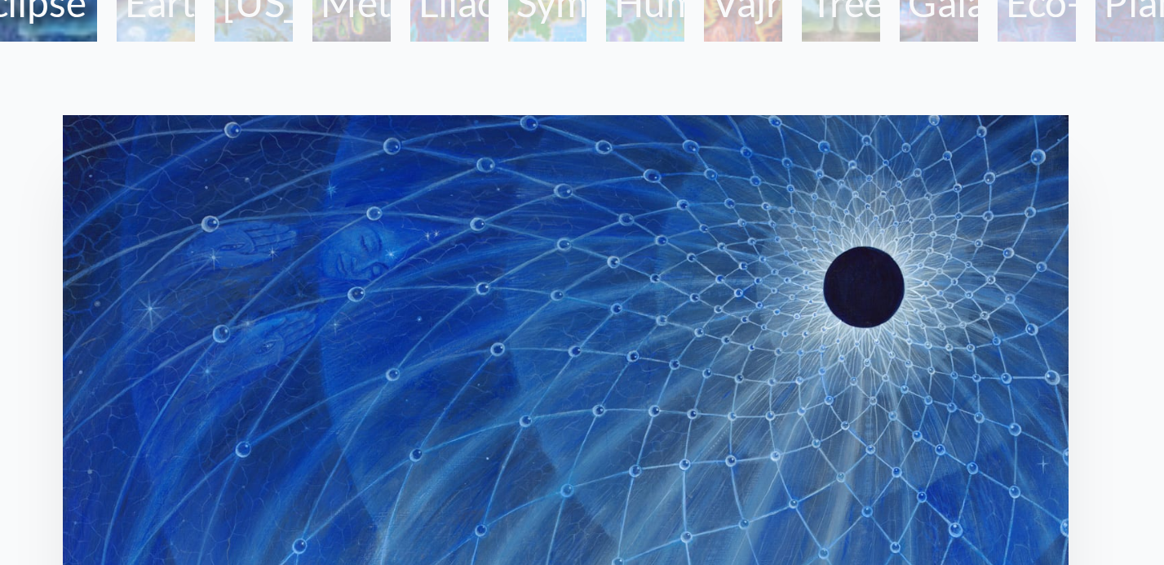
scroll to position [81, 0]
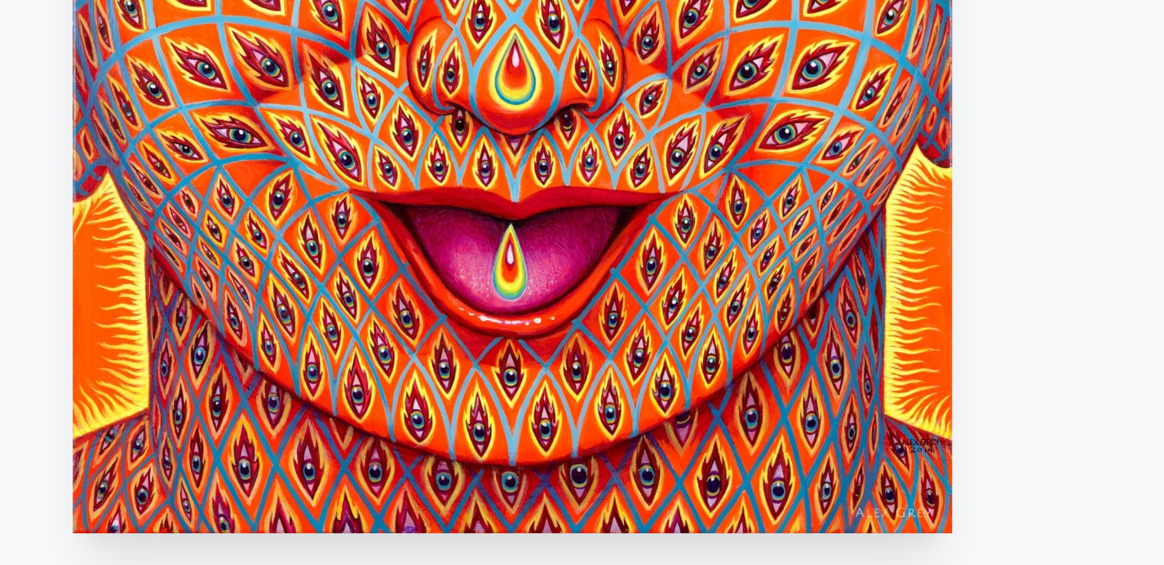
scroll to position [56, 0]
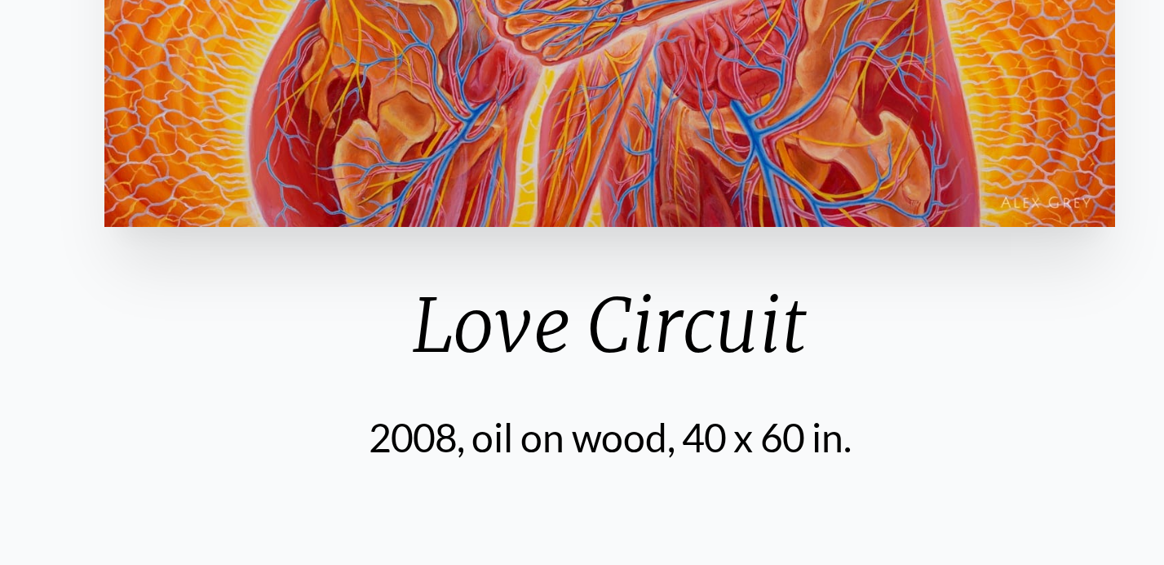
scroll to position [155, 0]
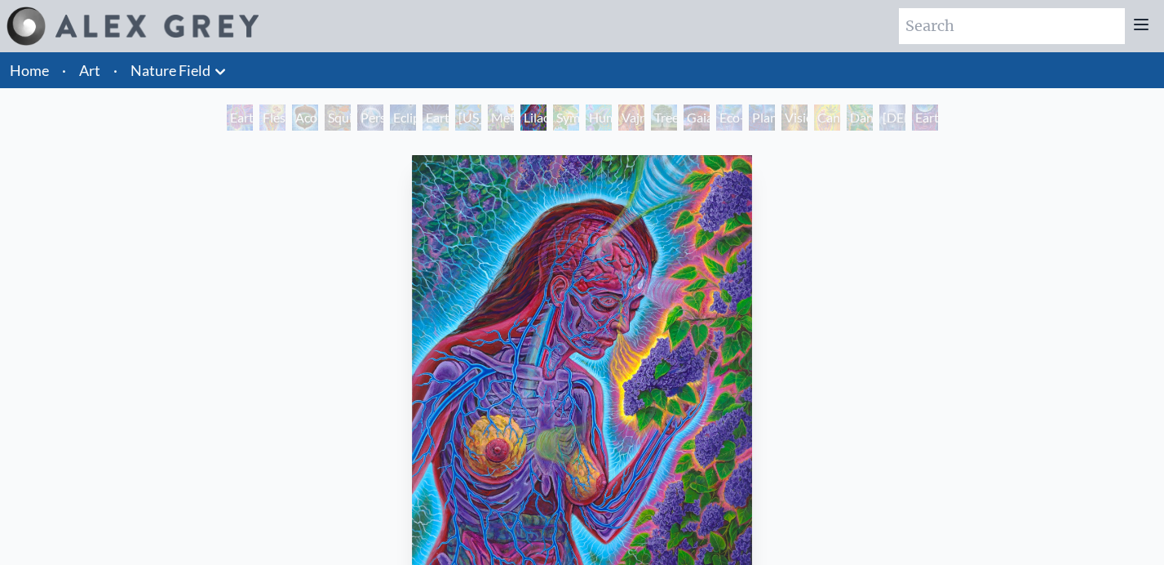
click at [512, 247] on img "10 / 22" at bounding box center [581, 381] width 339 height 452
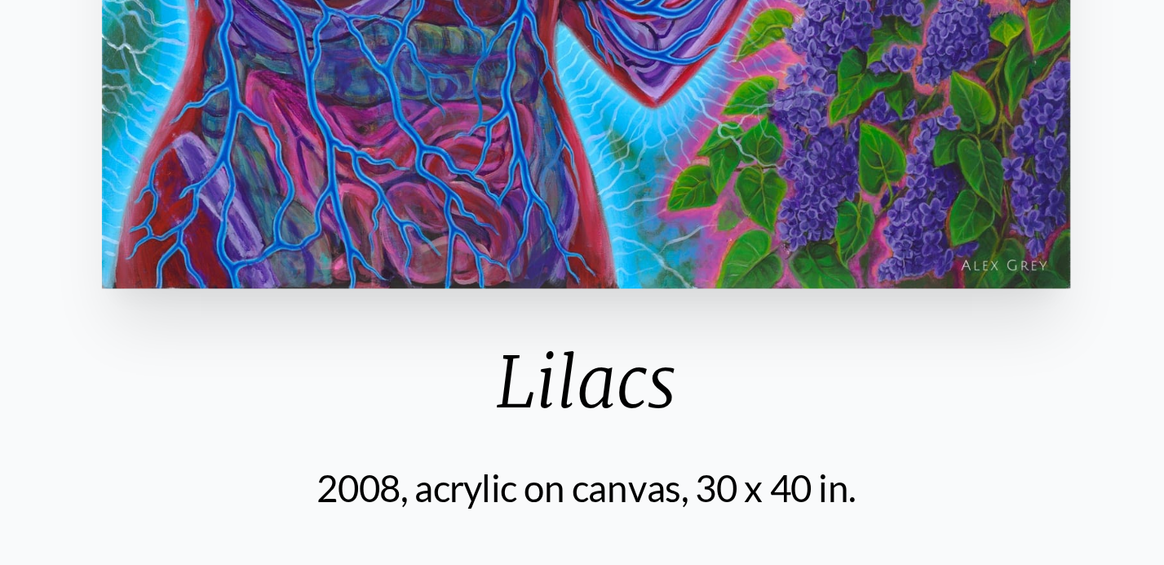
scroll to position [140, 0]
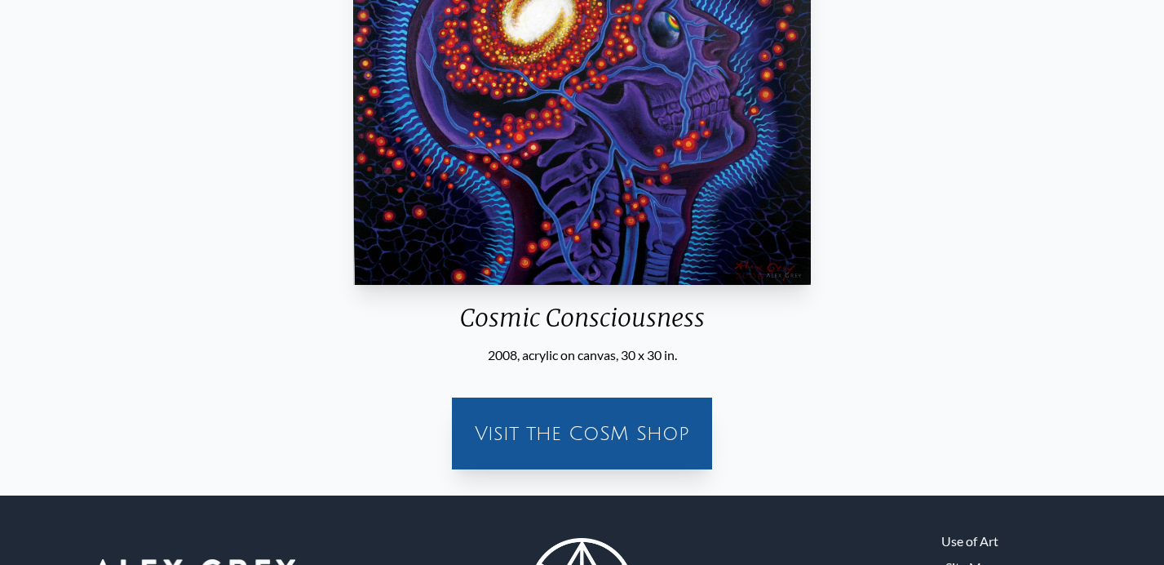
scroll to position [325, 0]
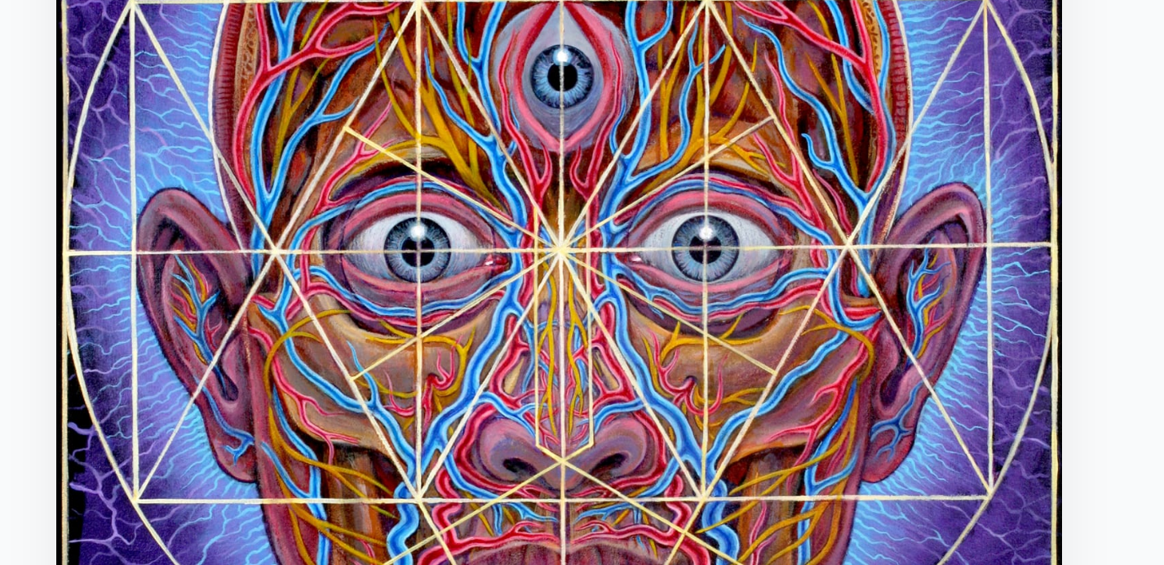
click at [588, 273] on img "27 / 35" at bounding box center [582, 381] width 336 height 452
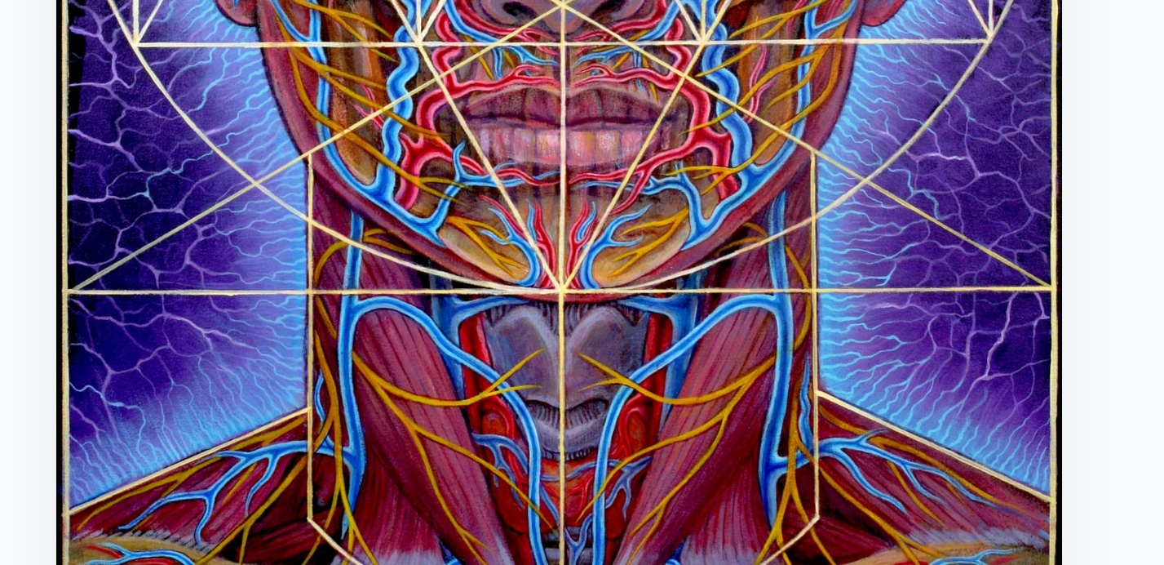
scroll to position [16, 0]
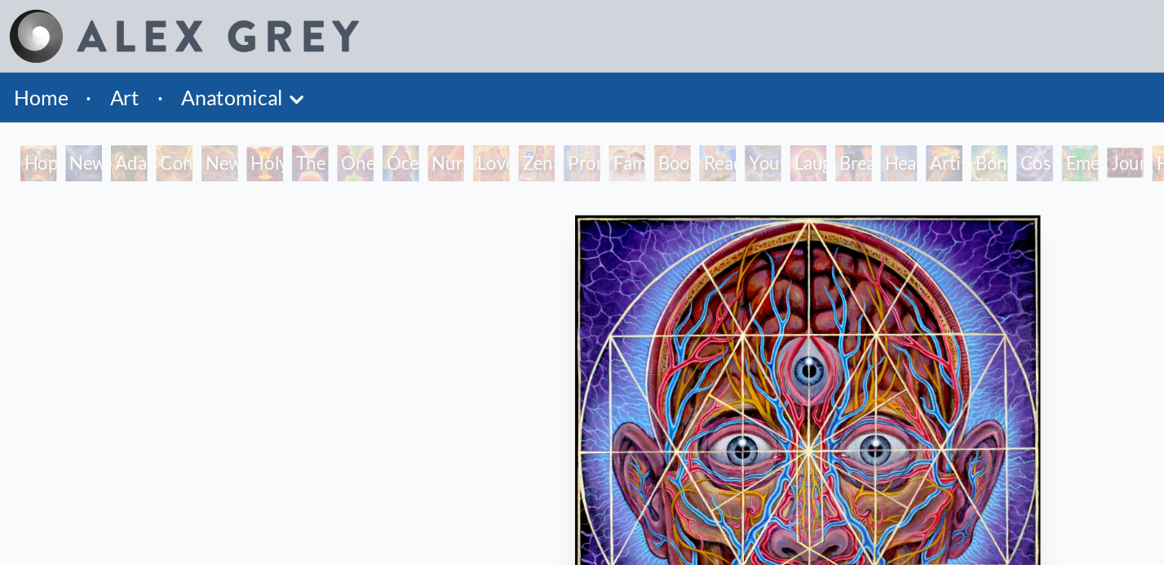
click at [171, 83] on li "Anatomical Anatomical Drawings" at bounding box center [177, 70] width 106 height 36
click at [207, 72] on icon at bounding box center [214, 72] width 20 height 20
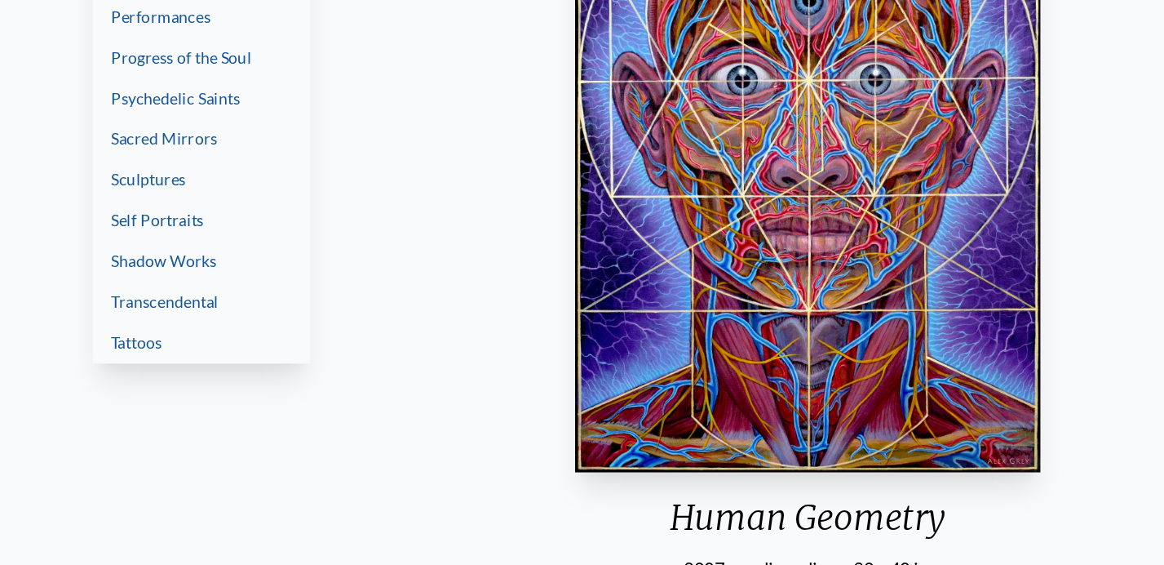
scroll to position [112, 0]
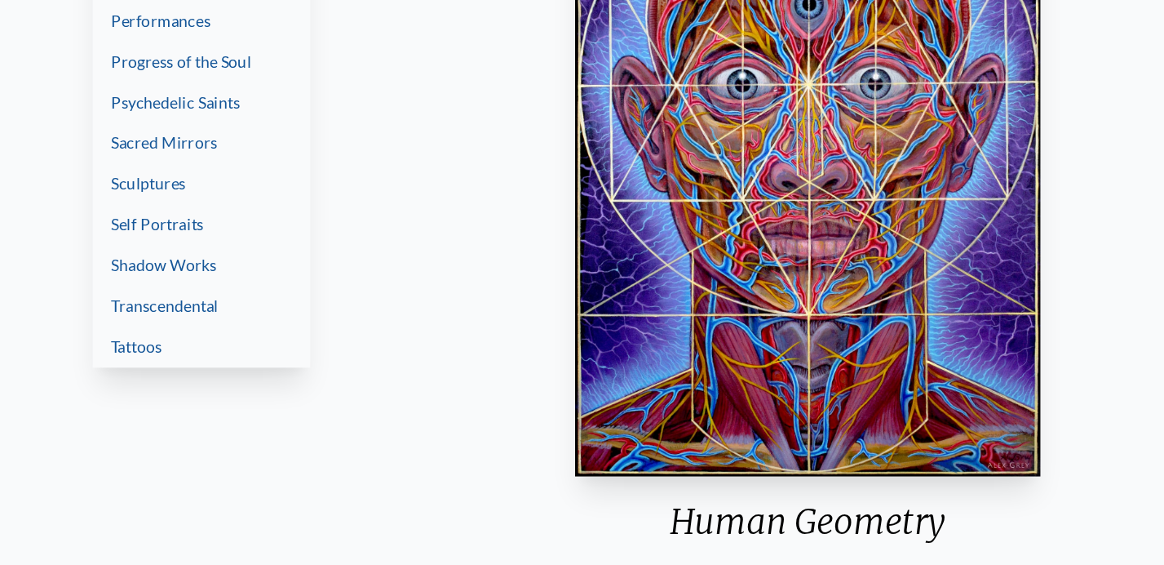
click at [111, 392] on link "Tattoos" at bounding box center [145, 402] width 157 height 29
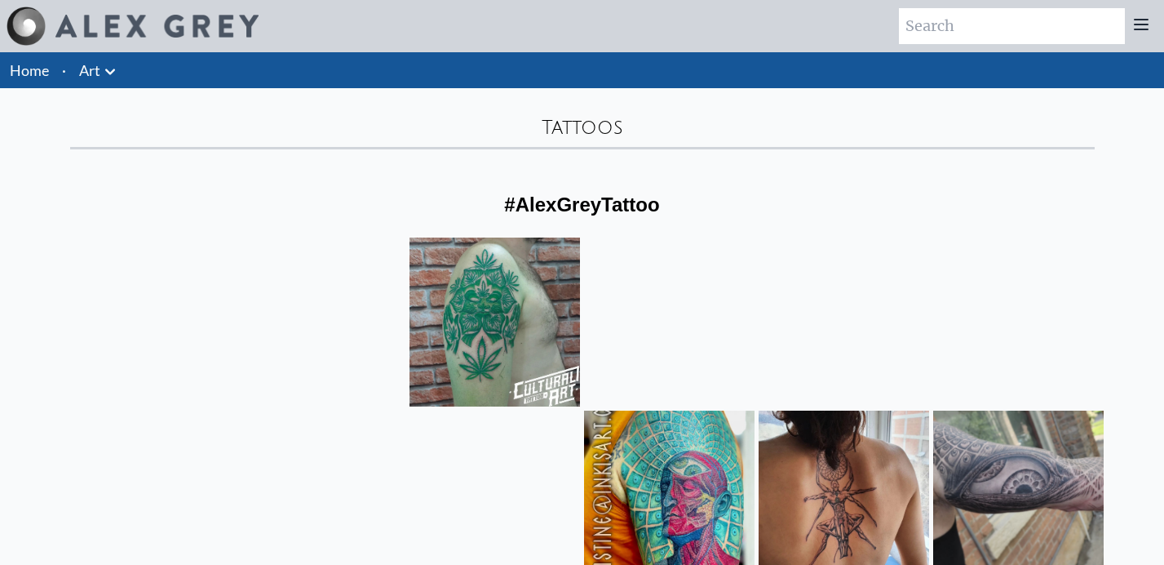
click at [97, 71] on link "Art" at bounding box center [89, 70] width 21 height 23
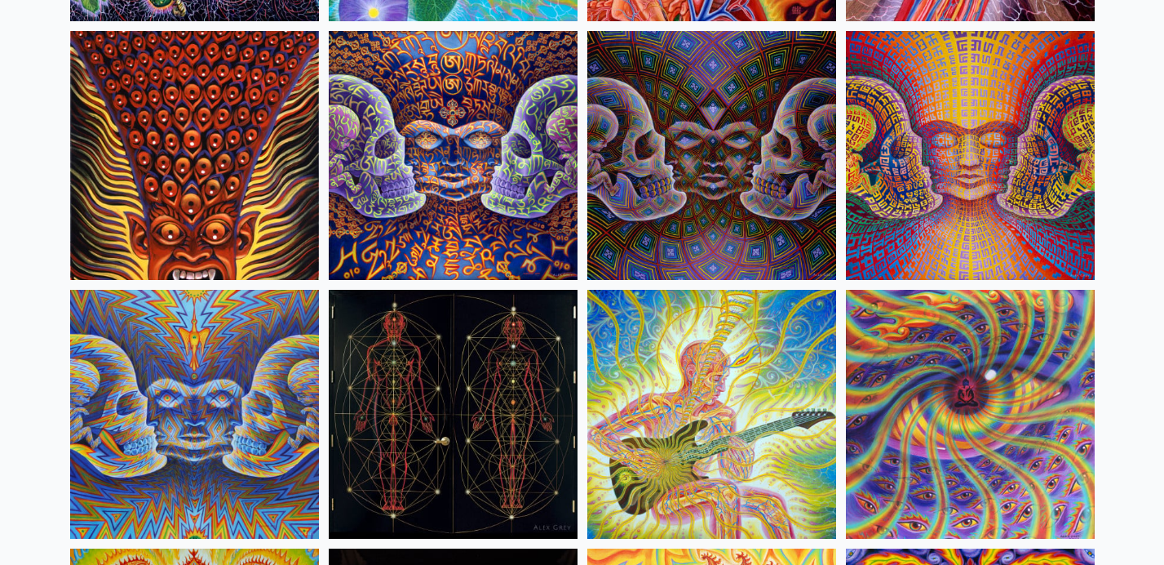
scroll to position [8596, 0]
